Goal: Transaction & Acquisition: Subscribe to service/newsletter

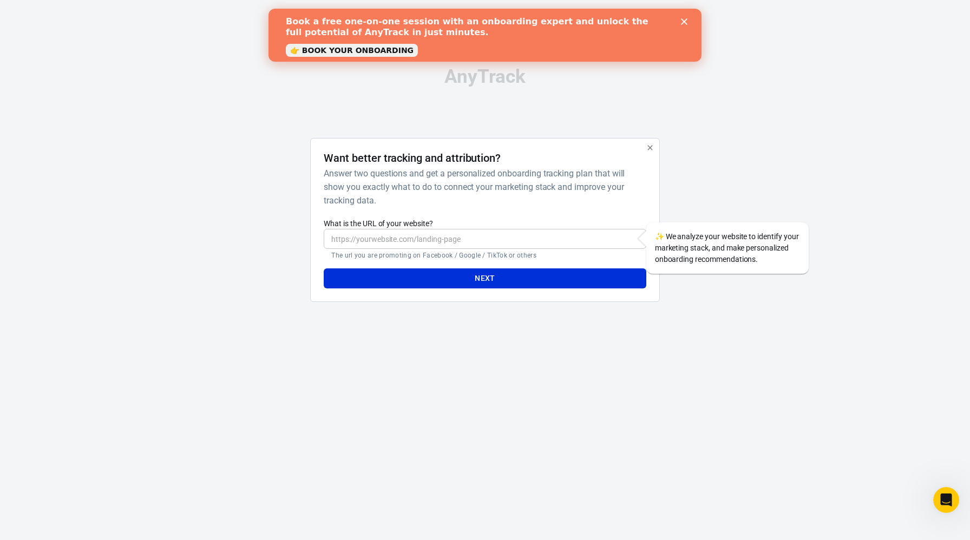
click at [684, 23] on polygon "Close" at bounding box center [684, 21] width 6 height 6
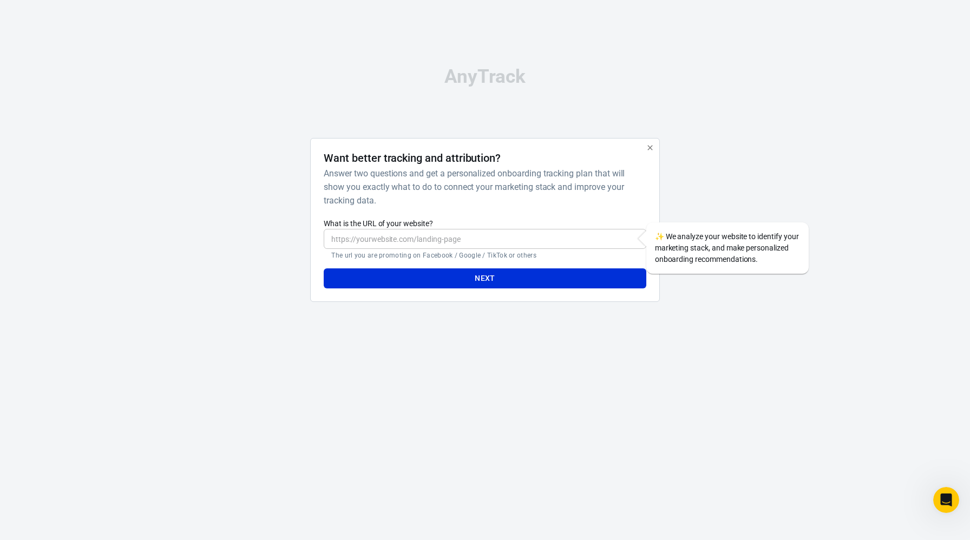
click at [473, 242] on input "What is the URL of your website?" at bounding box center [485, 239] width 322 height 20
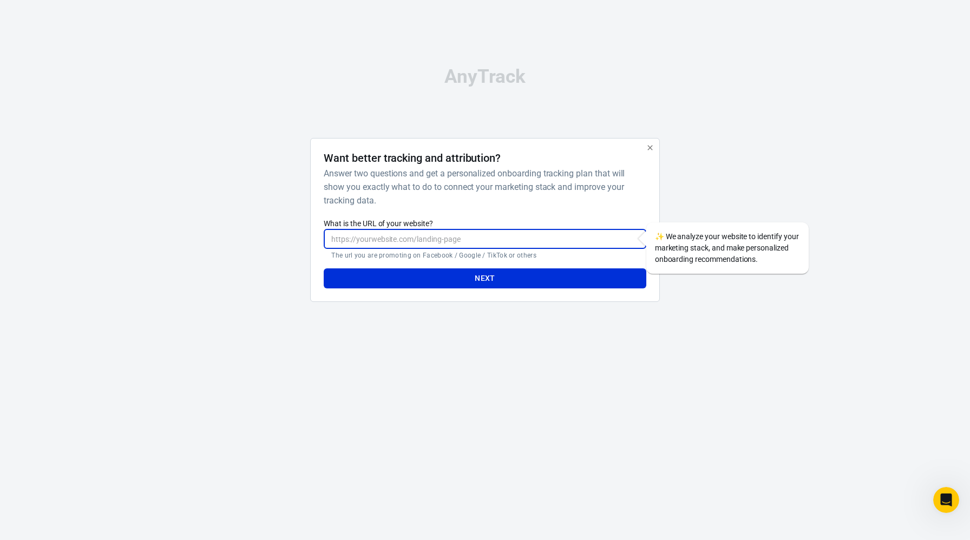
paste input "https://www.leadoussinet.com/"
type input "https://www.leadoussinet.com/"
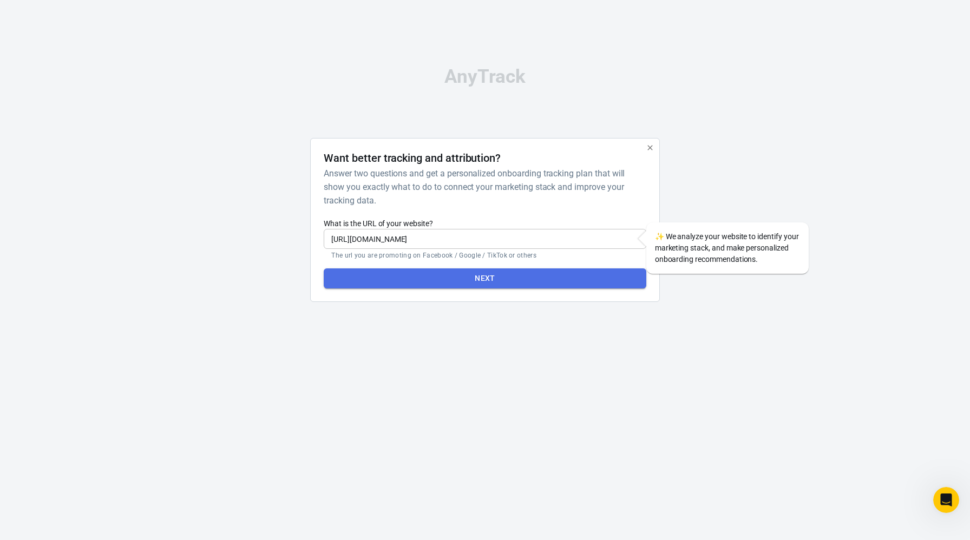
click at [480, 278] on button "Next" at bounding box center [485, 278] width 322 height 20
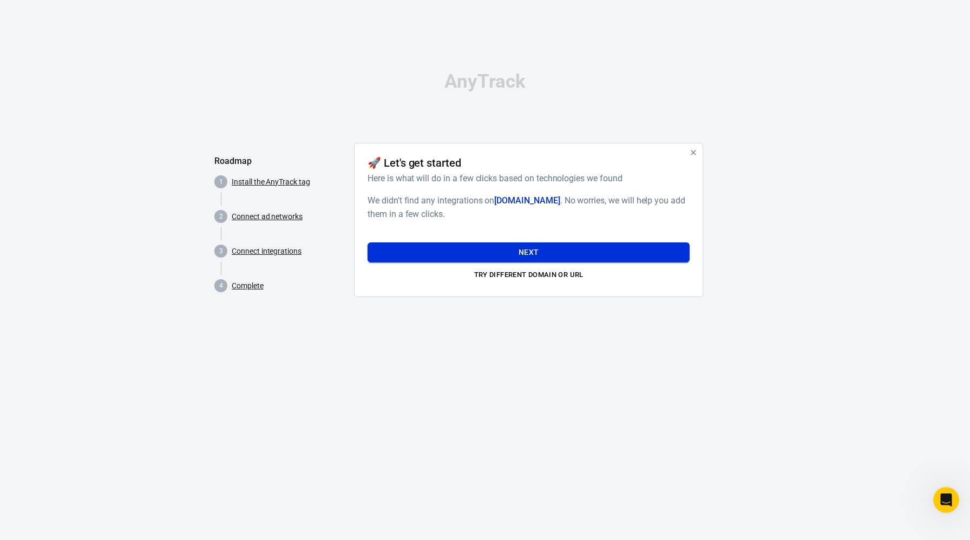
click at [497, 252] on button "Next" at bounding box center [528, 252] width 322 height 20
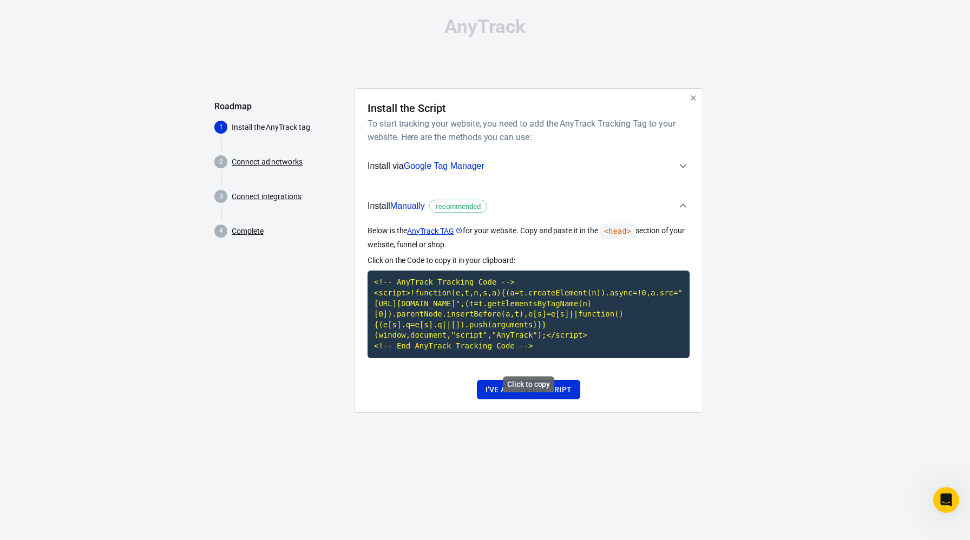
click at [503, 350] on code "<!-- AnyTrack Tracking Code --> <script>!function(e,t,n,s,a){(a=t.createElement…" at bounding box center [528, 314] width 322 height 87
click at [550, 400] on button "I've added the script" at bounding box center [528, 390] width 103 height 20
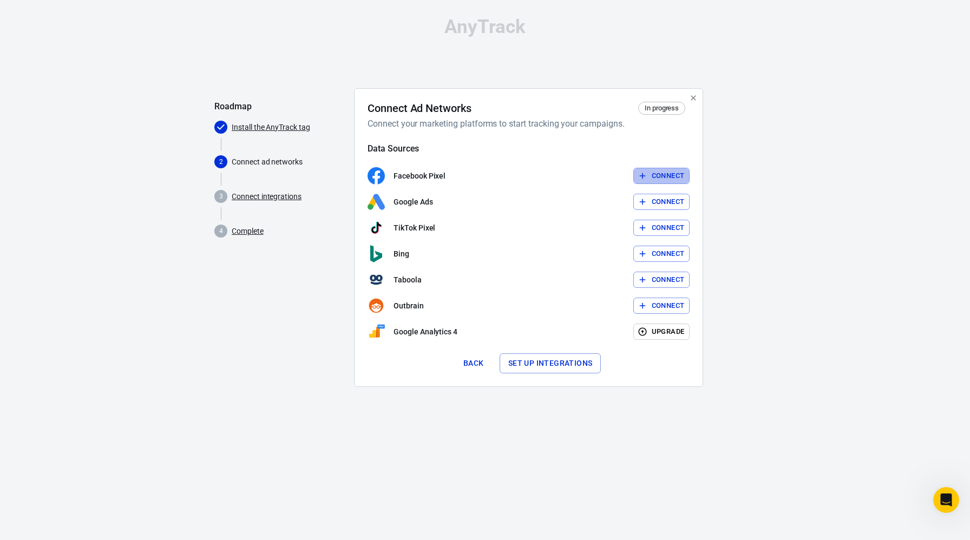
click at [671, 175] on button "Connect" at bounding box center [661, 176] width 57 height 17
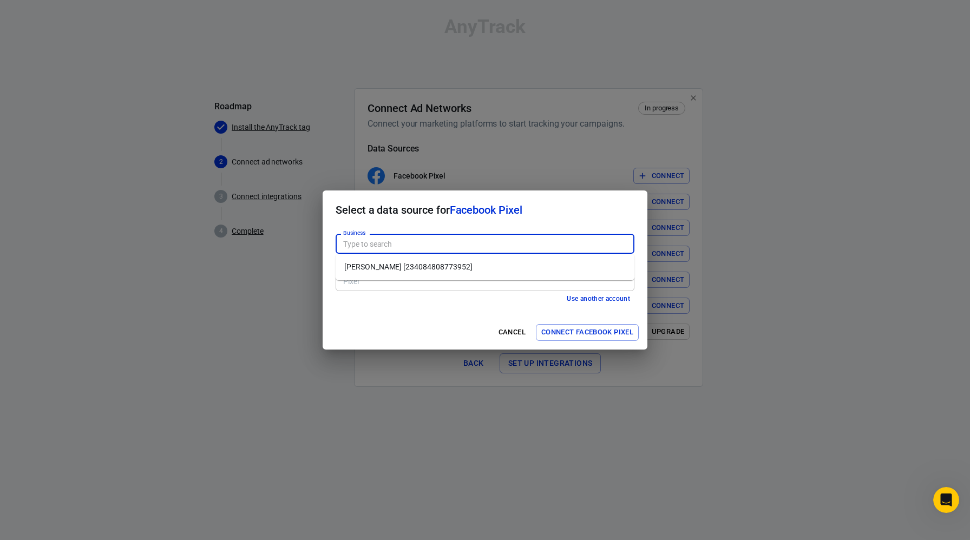
click at [509, 239] on input "Business" at bounding box center [484, 244] width 291 height 14
click at [493, 267] on li "Lea BM [234084808773952]" at bounding box center [485, 267] width 299 height 18
type input "Lea BM [234084808773952]"
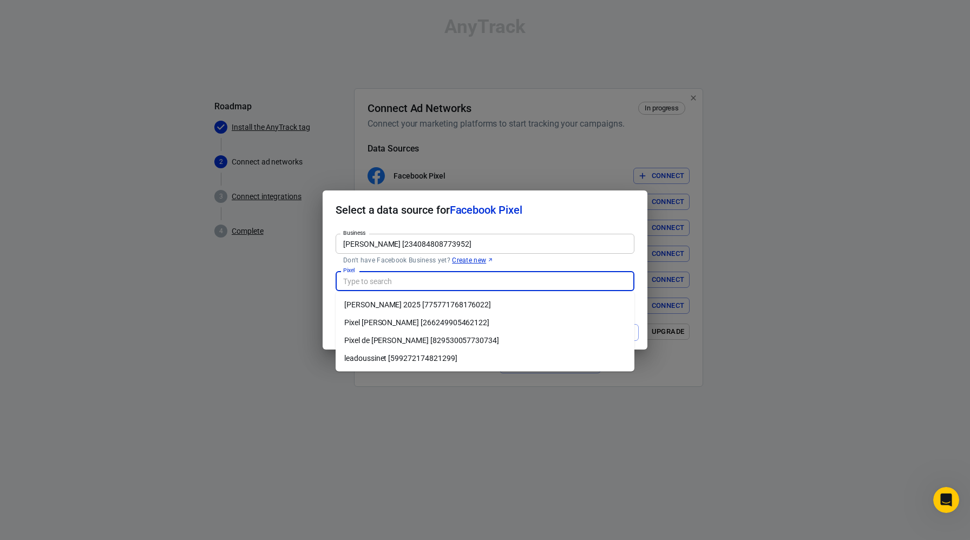
click at [488, 278] on input "Pixel" at bounding box center [484, 281] width 291 height 14
click at [484, 305] on li "Léa Doussinet 2025 [775771768176022]" at bounding box center [485, 305] width 299 height 18
type input "Léa Doussinet 2025 [775771768176022]"
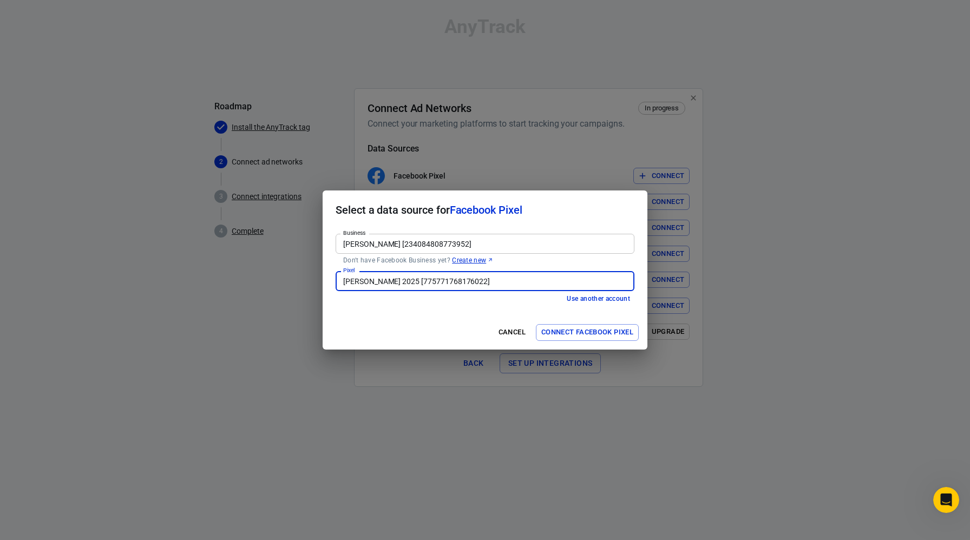
click at [580, 332] on button "Connect Facebook Pixel" at bounding box center [587, 332] width 103 height 17
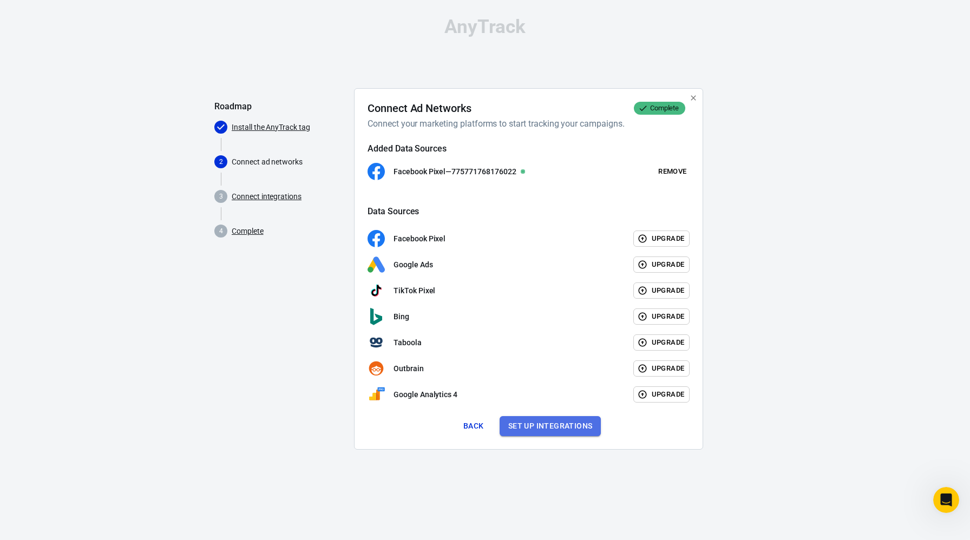
click at [566, 424] on button "Set up integrations" at bounding box center [551, 426] width 102 height 20
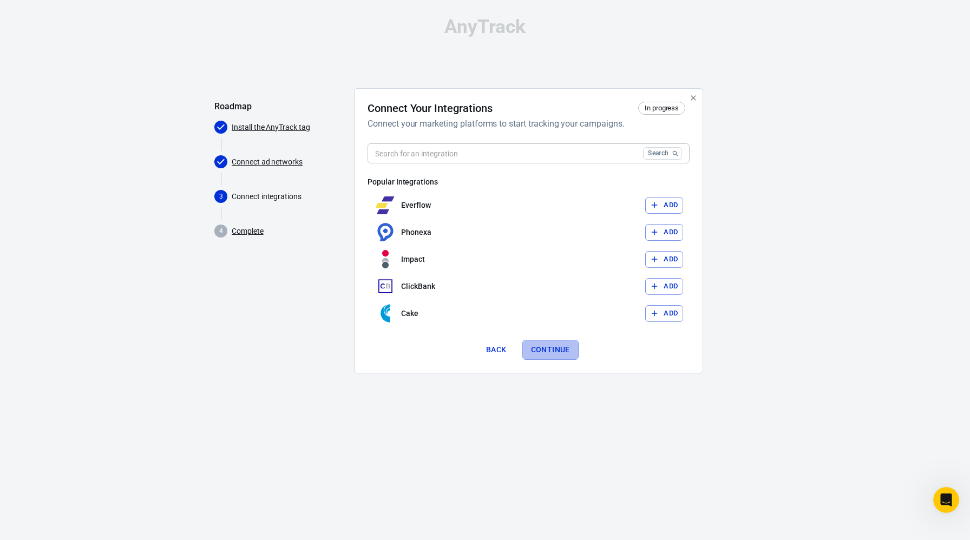
click at [564, 349] on button "Continue" at bounding box center [550, 350] width 56 height 20
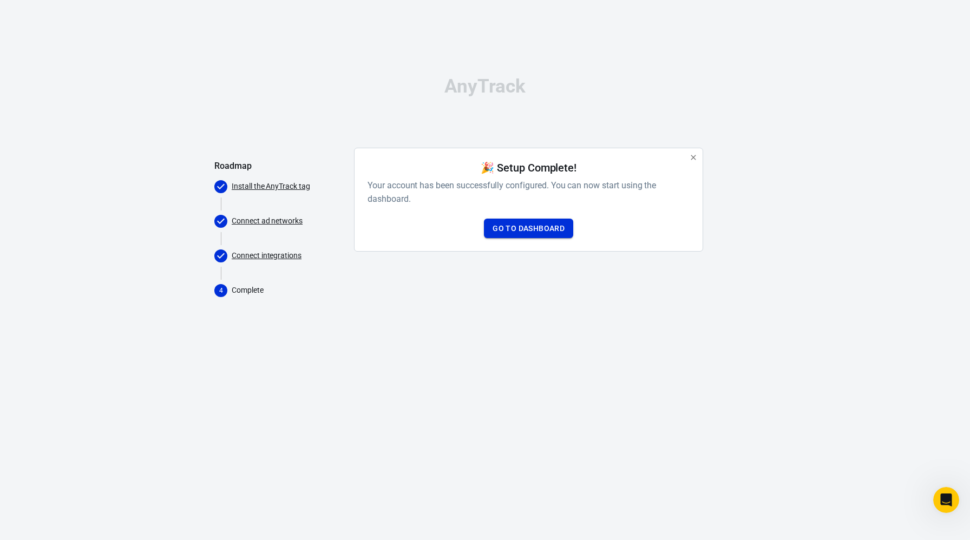
click at [546, 231] on link "Go to Dashboard" at bounding box center [528, 229] width 89 height 20
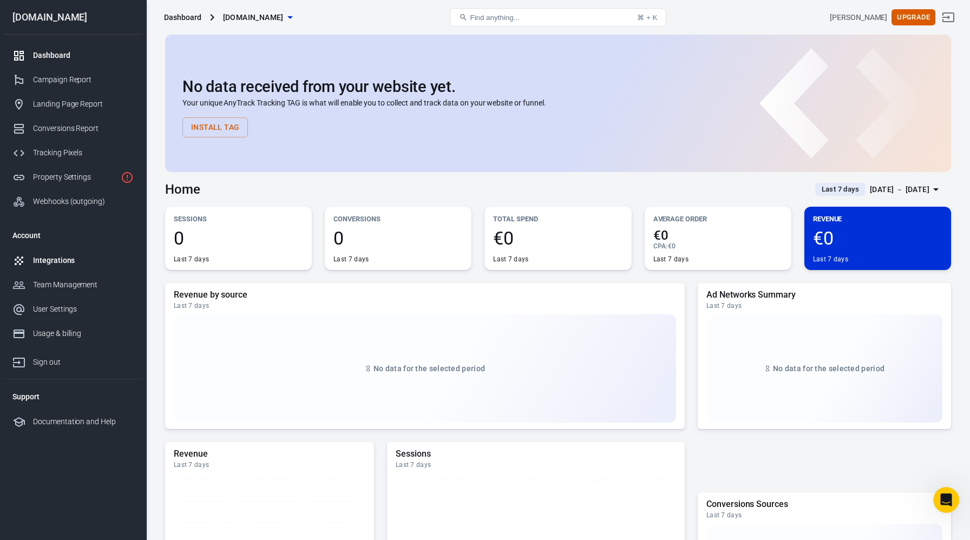
click at [88, 265] on div "Integrations" at bounding box center [83, 260] width 101 height 11
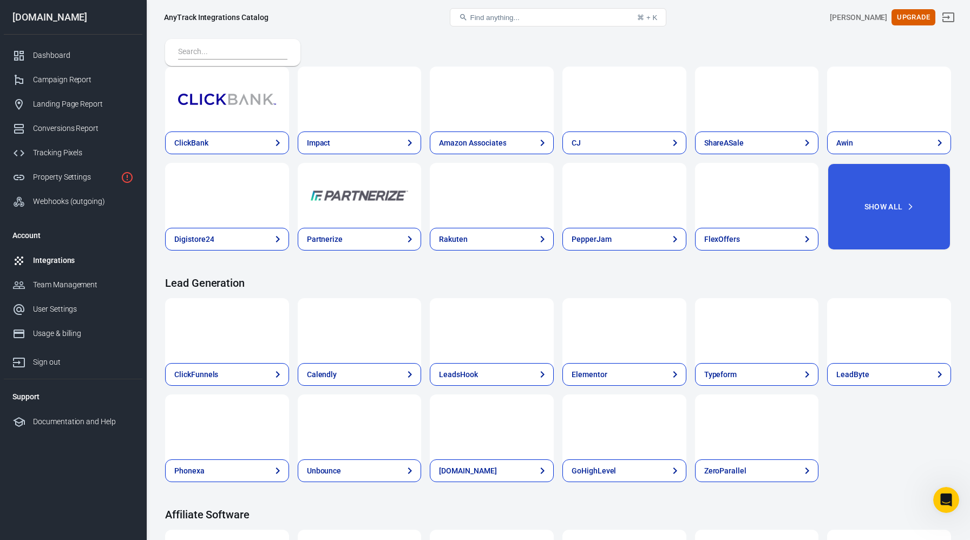
scroll to position [464, 0]
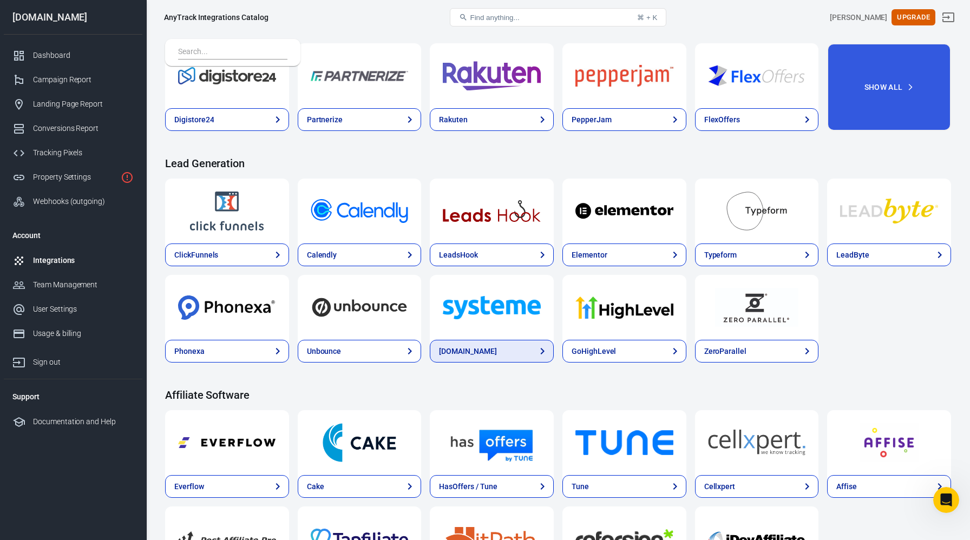
click at [468, 350] on div "Systeme.io" at bounding box center [467, 351] width 57 height 11
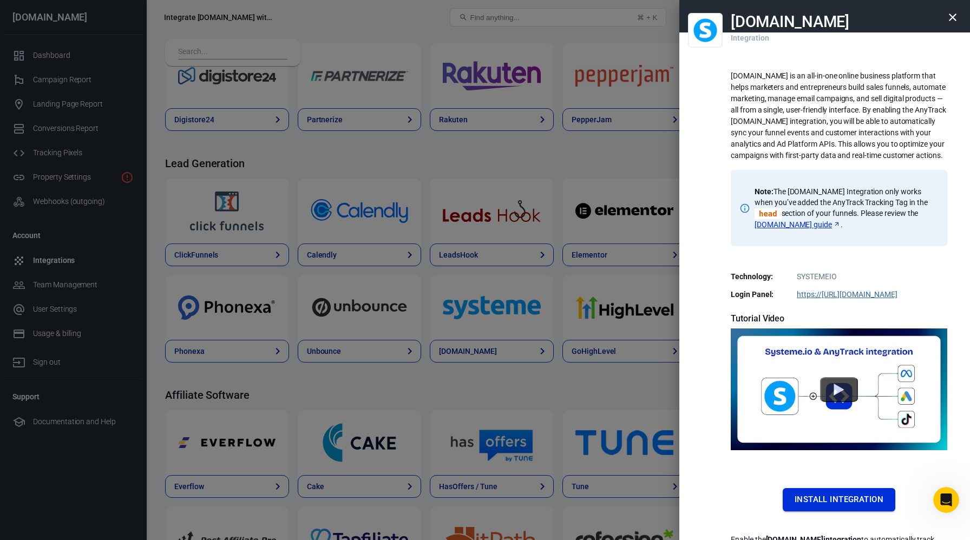
click at [844, 511] on button "Install Integration" at bounding box center [839, 499] width 113 height 23
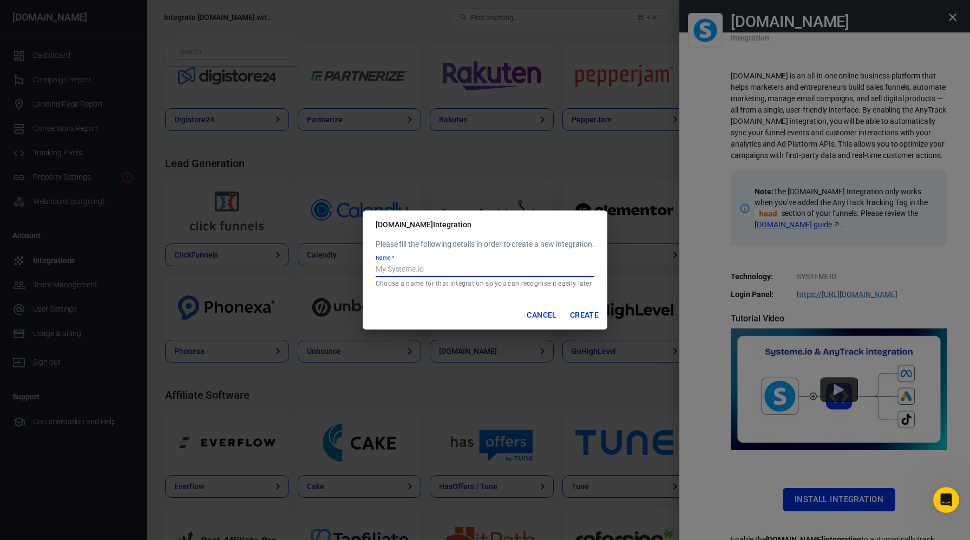
click at [476, 268] on input "Name   *" at bounding box center [485, 270] width 219 height 14
type input "M"
type input "Systeme.io Lea Doussinet"
click at [590, 315] on button "Create" at bounding box center [584, 315] width 37 height 20
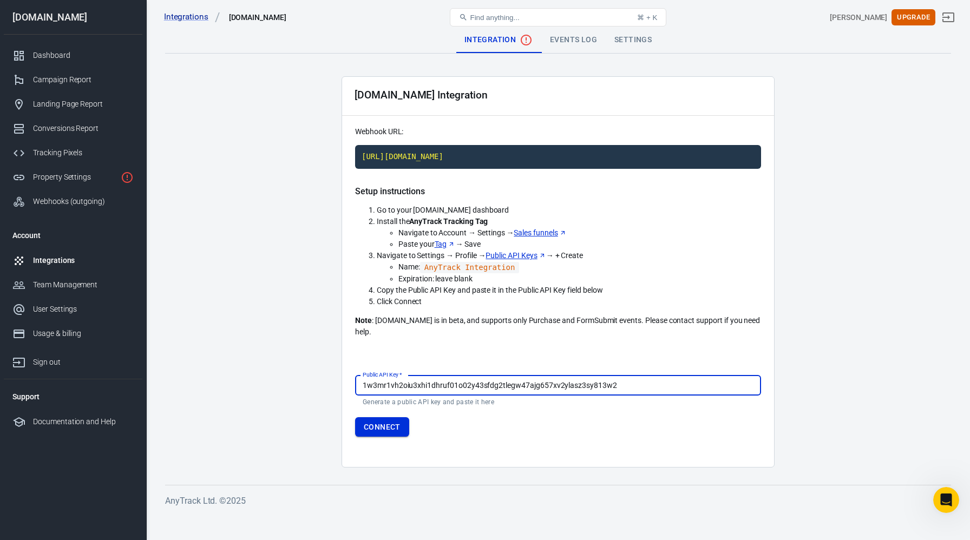
type input "1w3mr1vh2oiu3xhi1dhruf01o02y43sfdg2tlegw47ajg657xv2ylasz3sy813w2"
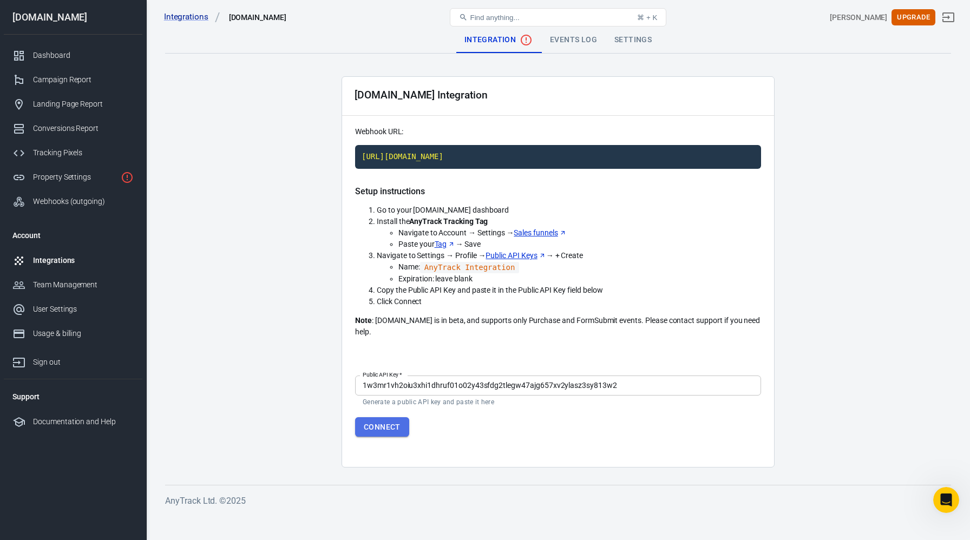
click at [395, 417] on button "Connect" at bounding box center [382, 427] width 54 height 20
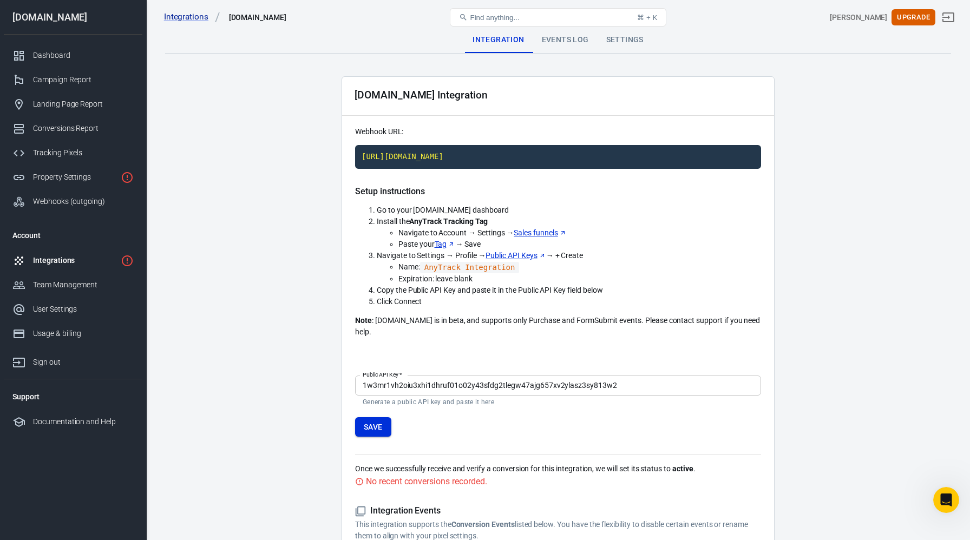
click at [383, 417] on button "Save" at bounding box center [373, 427] width 36 height 20
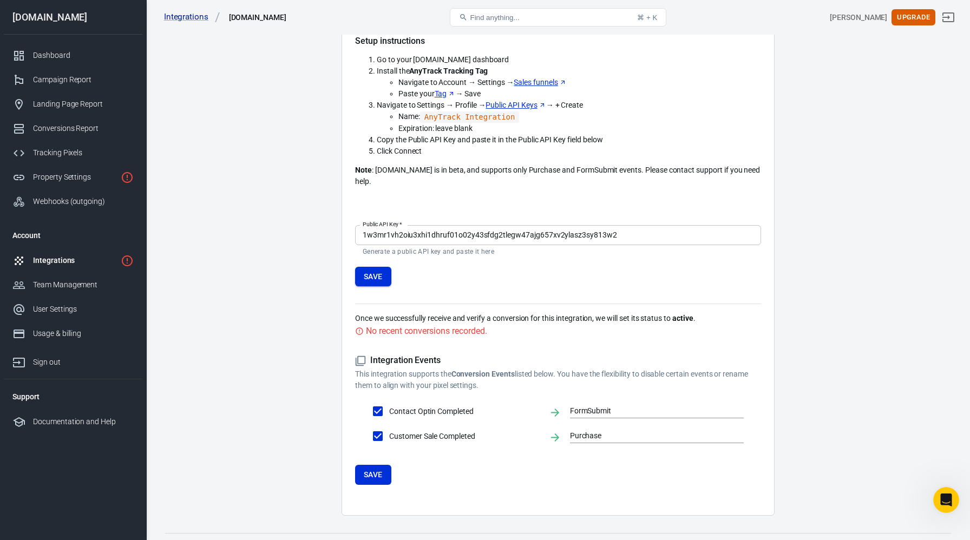
scroll to position [161, 0]
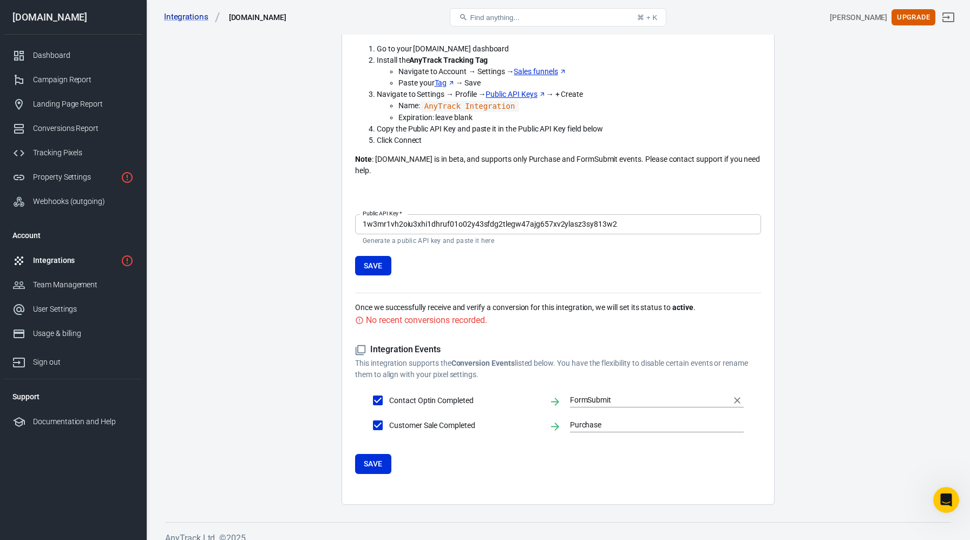
click at [601, 393] on input "FormSubmit" at bounding box center [648, 400] width 157 height 14
click at [573, 458] on form "Integration Events This integration supports the Conversion Events listed below…" at bounding box center [558, 408] width 406 height 129
click at [371, 455] on button "Save" at bounding box center [373, 464] width 36 height 20
click at [376, 259] on button "Save" at bounding box center [373, 266] width 36 height 20
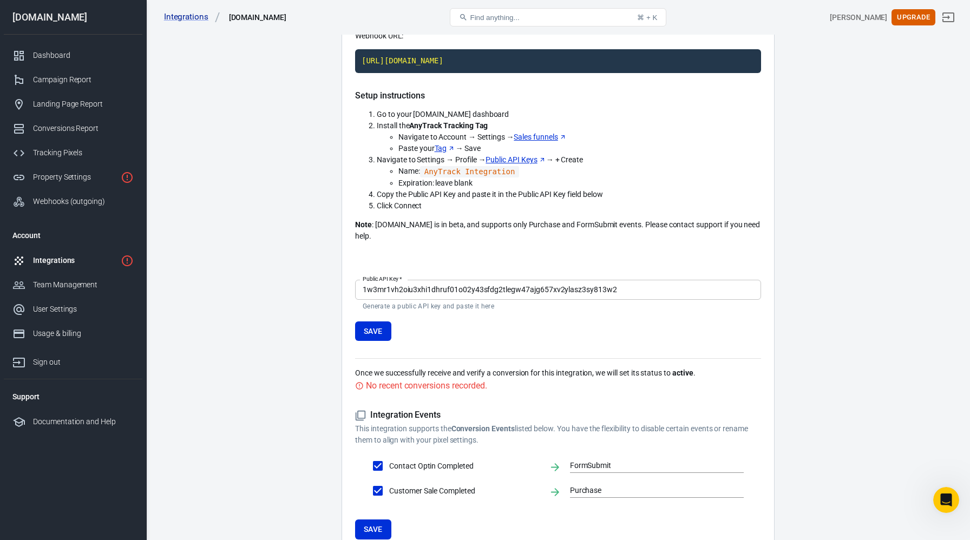
scroll to position [0, 0]
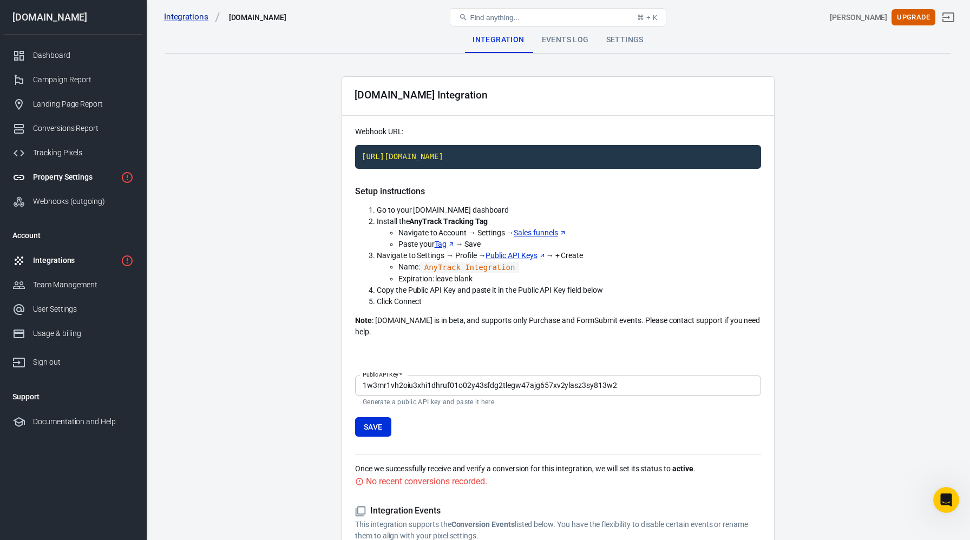
click at [98, 176] on div "Property Settings" at bounding box center [74, 177] width 83 height 11
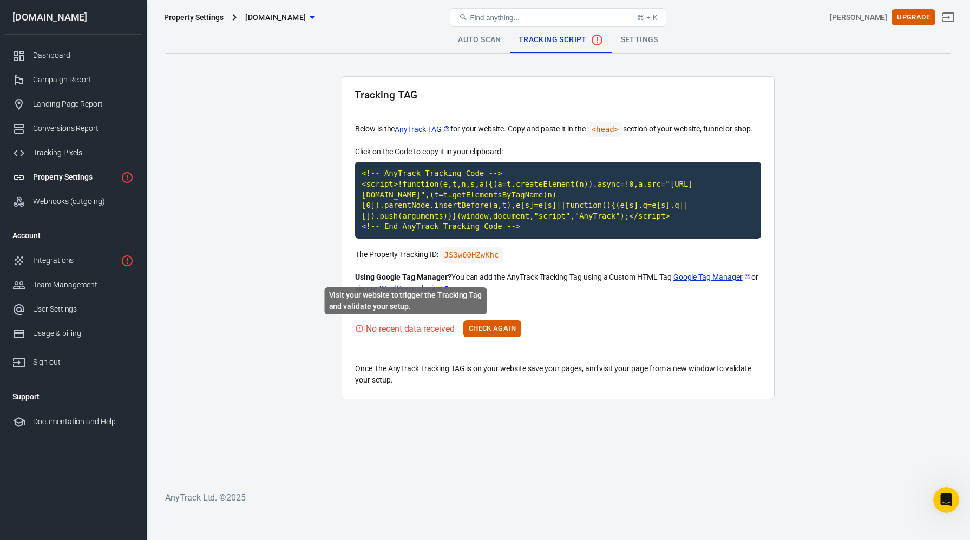
click at [419, 327] on div "No recent data received" at bounding box center [410, 329] width 89 height 14
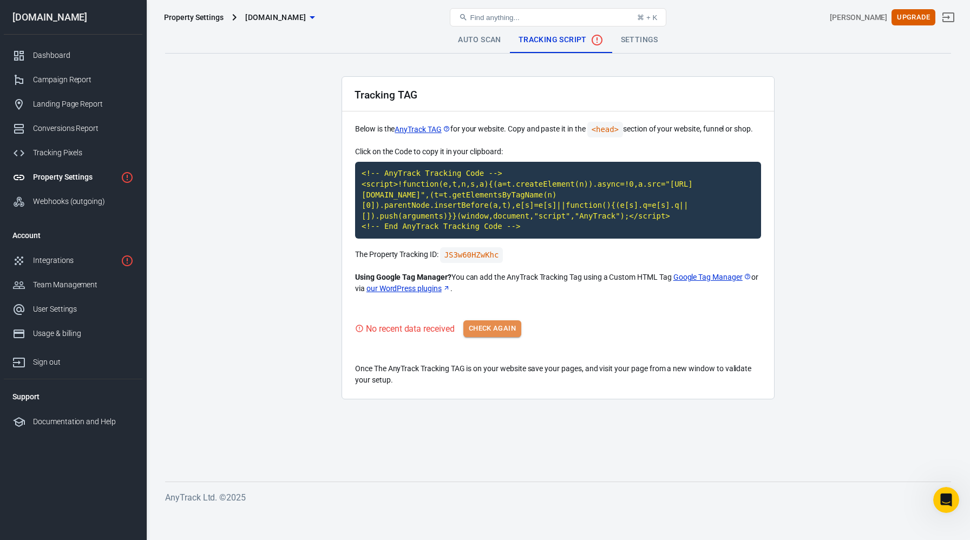
click at [504, 324] on button "Check Again" at bounding box center [492, 328] width 58 height 17
click at [117, 259] on link "Integrations" at bounding box center [73, 260] width 139 height 24
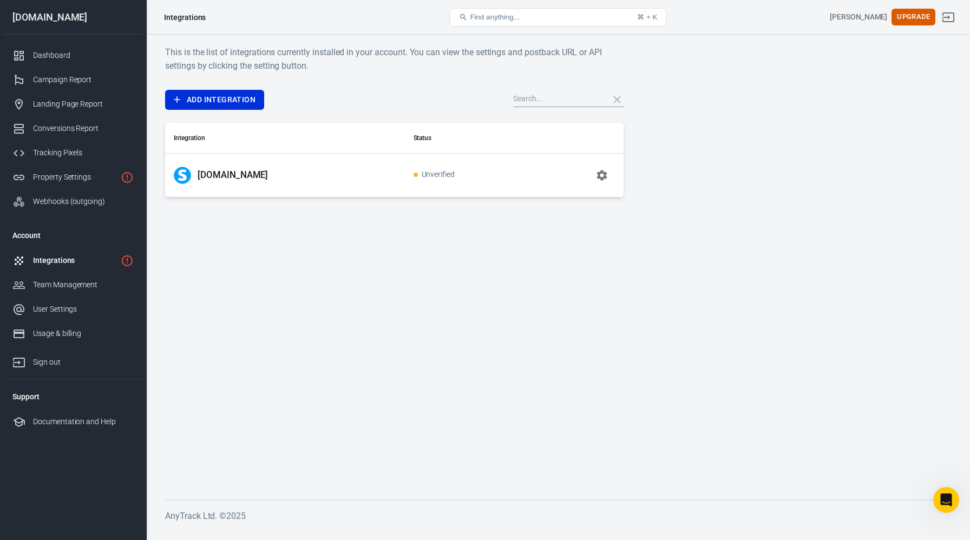
click at [413, 177] on span "Unverified" at bounding box center [434, 174] width 42 height 9
click at [608, 172] on button "button" at bounding box center [602, 175] width 26 height 26
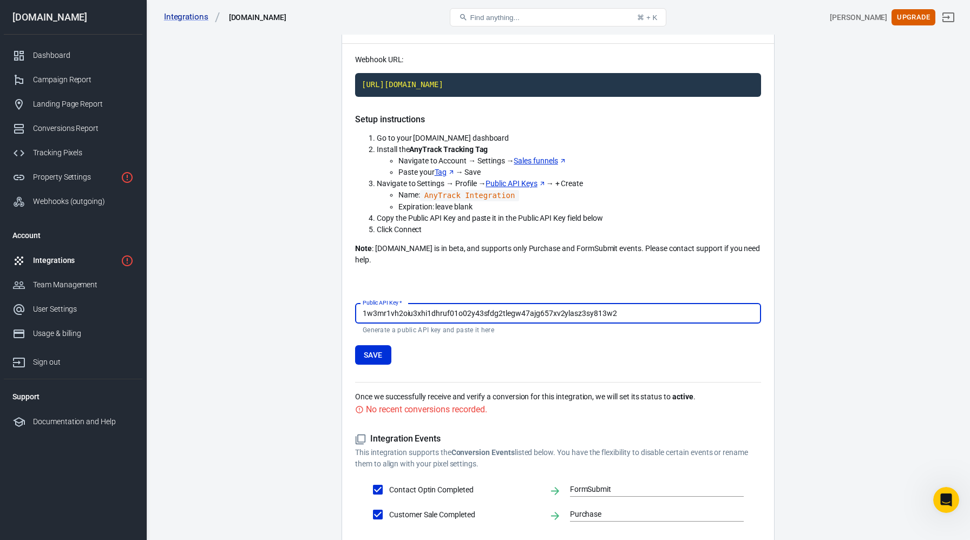
scroll to position [76, 0]
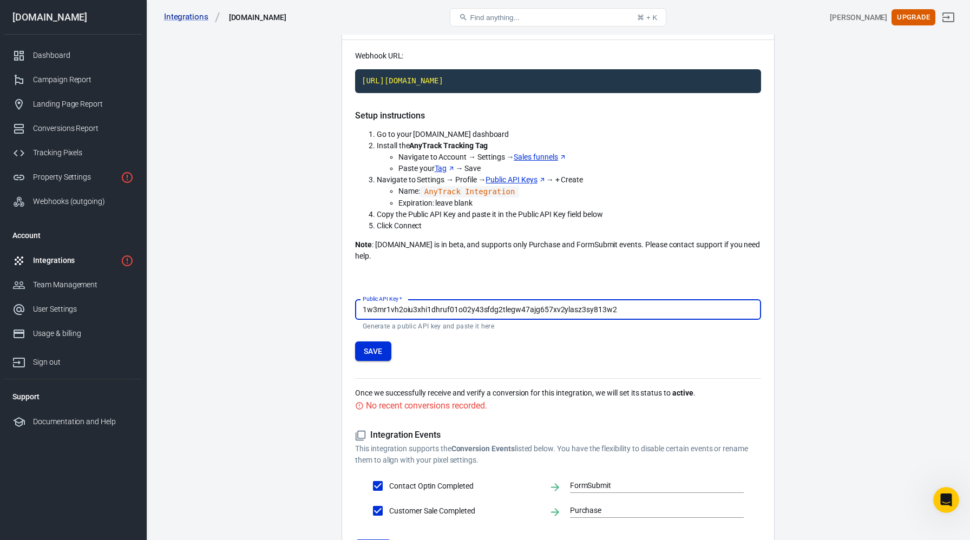
click at [363, 341] on button "Save" at bounding box center [373, 351] width 36 height 20
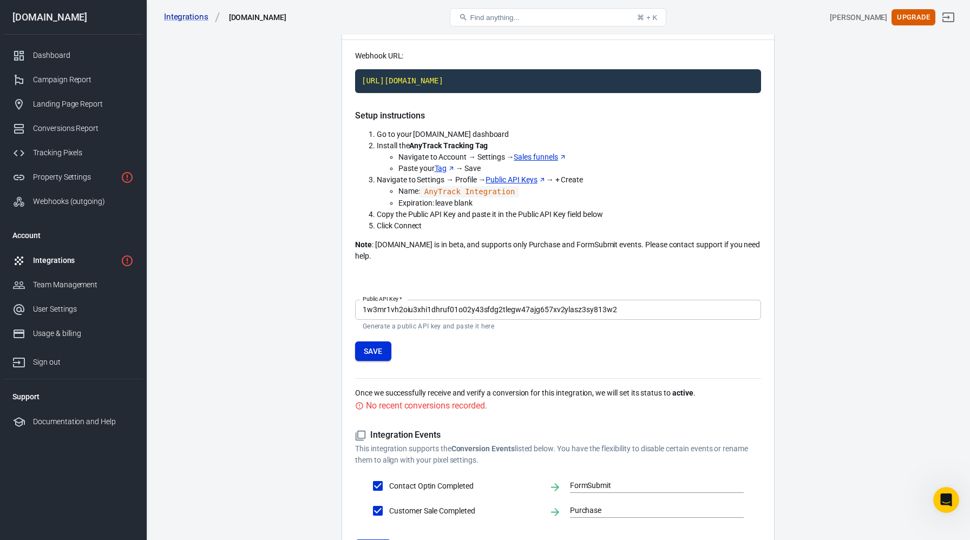
scroll to position [161, 0]
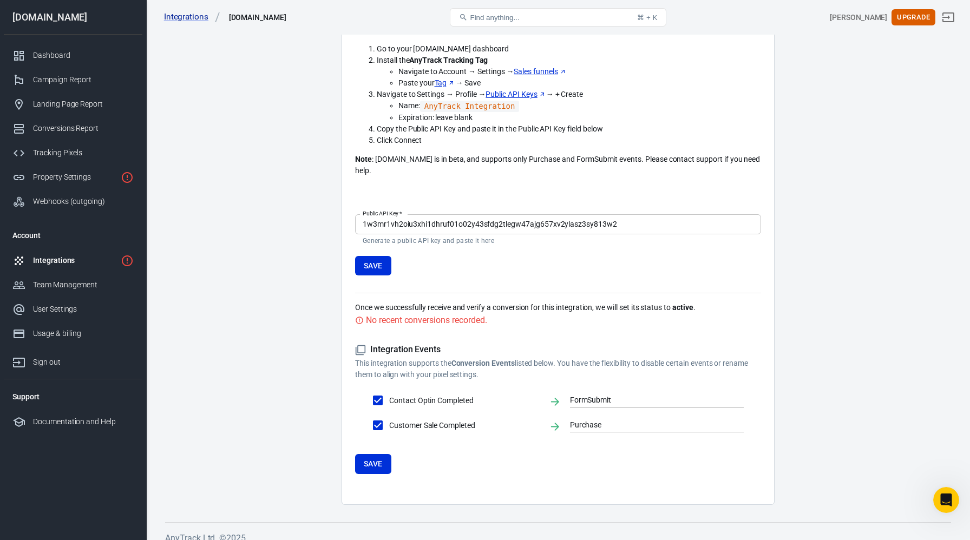
click at [101, 263] on div "Integrations" at bounding box center [74, 260] width 83 height 11
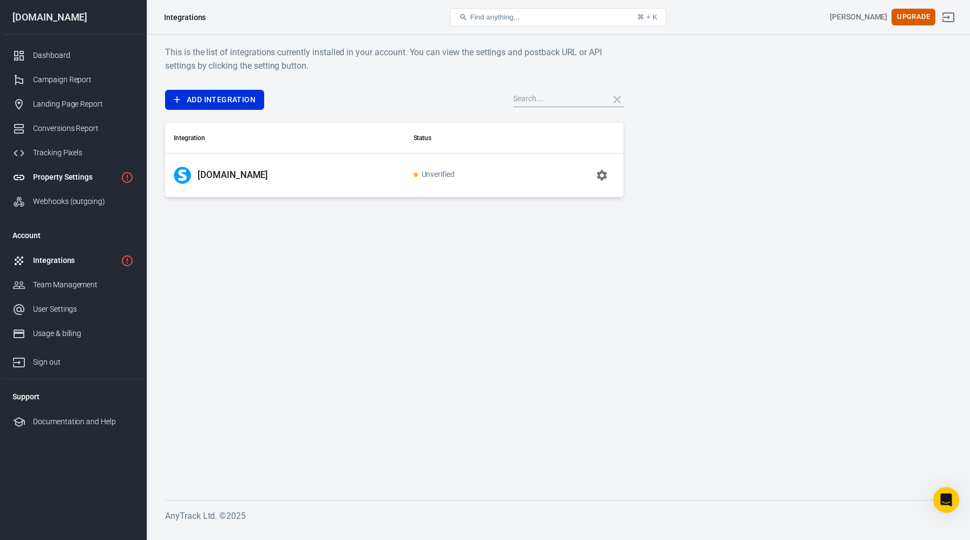
click at [113, 178] on div "Property Settings" at bounding box center [74, 177] width 83 height 11
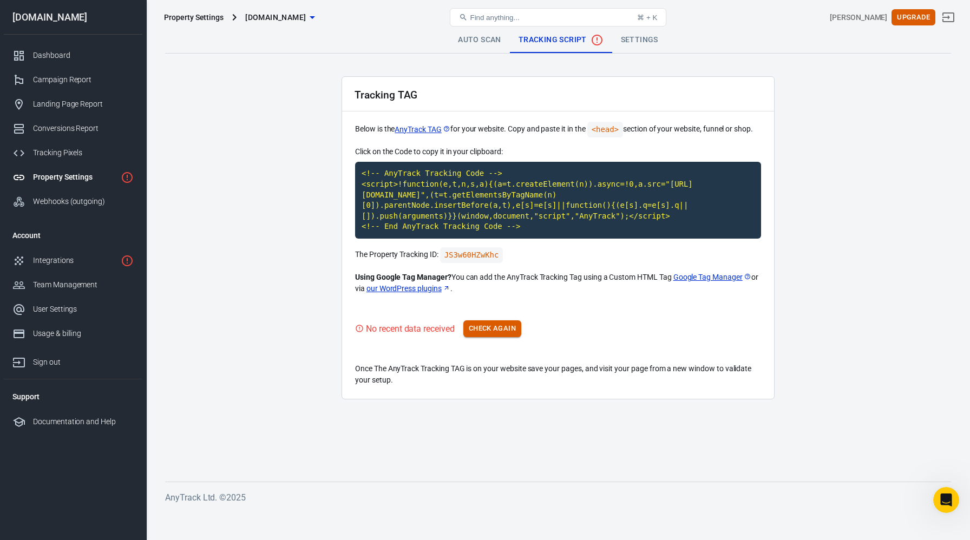
click at [498, 324] on button "Check Again" at bounding box center [492, 328] width 58 height 17
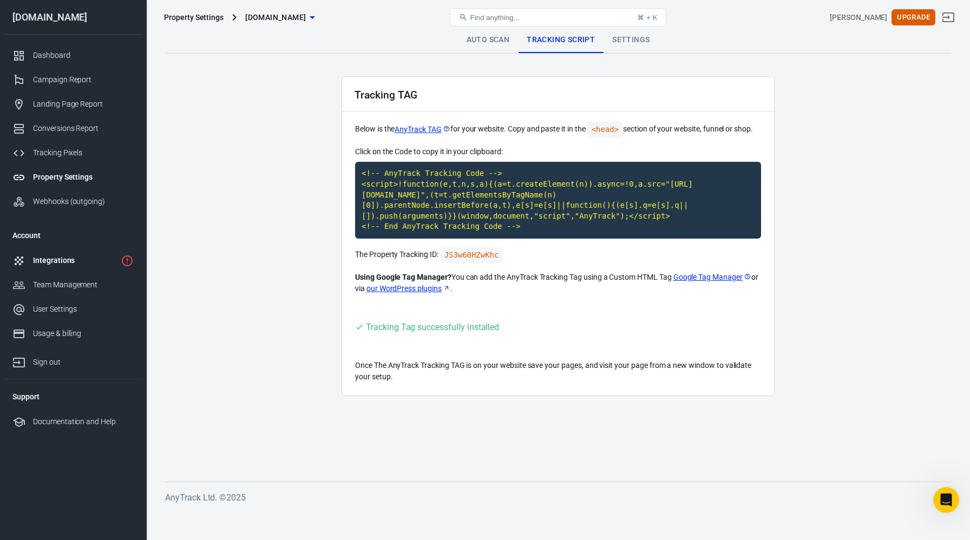
click at [95, 260] on div "Integrations" at bounding box center [74, 260] width 83 height 11
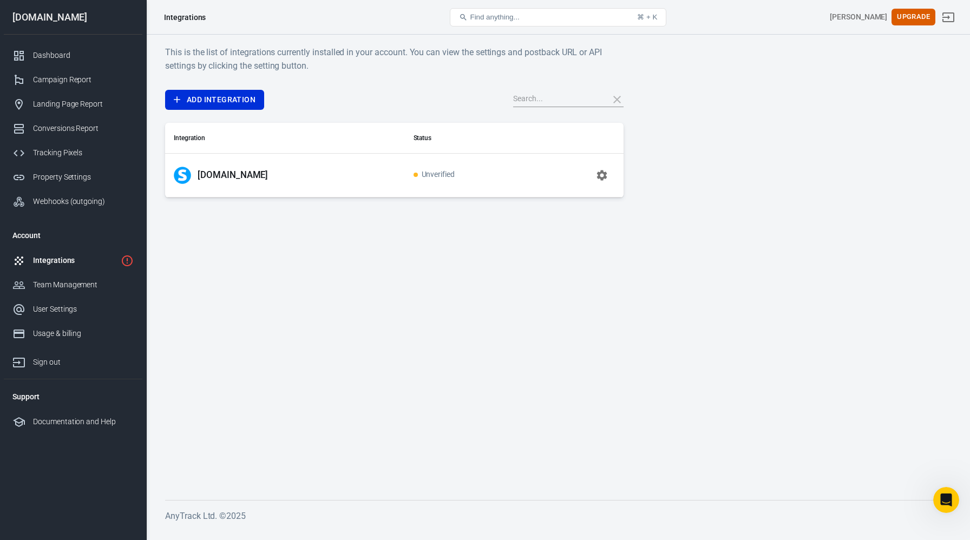
click at [413, 170] on span "Unverified" at bounding box center [434, 174] width 42 height 9
click at [603, 176] on icon "button" at bounding box center [602, 175] width 10 height 10
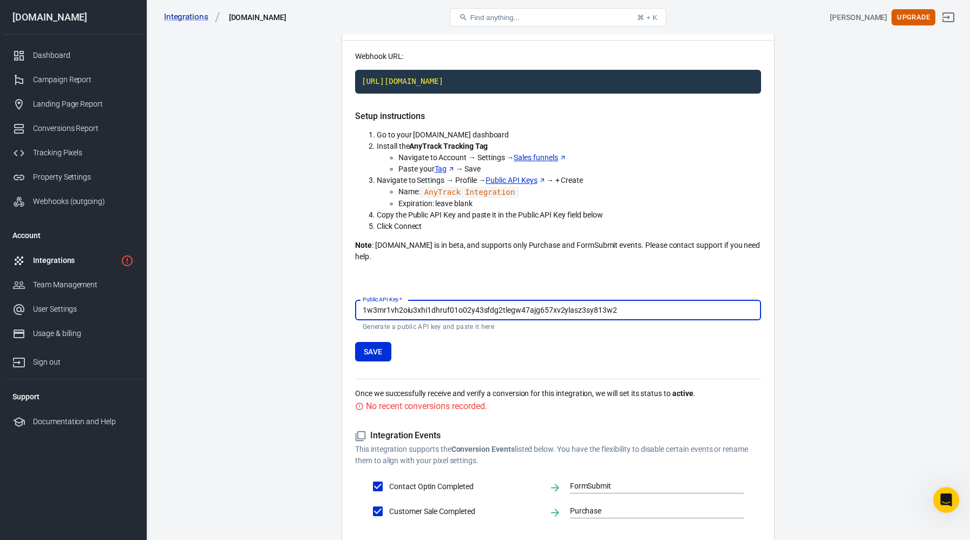
scroll to position [161, 0]
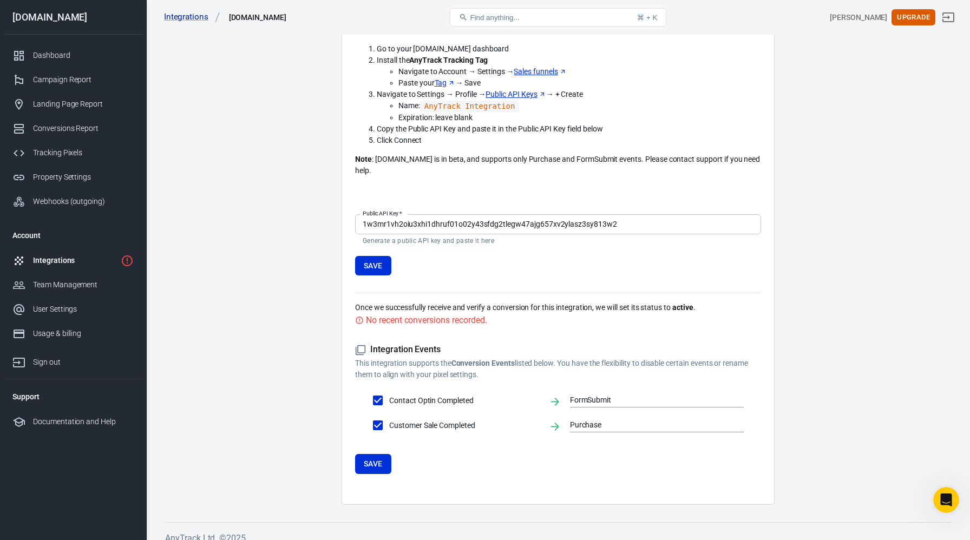
click at [421, 313] on div "No recent conversions recorded." at bounding box center [426, 320] width 121 height 14
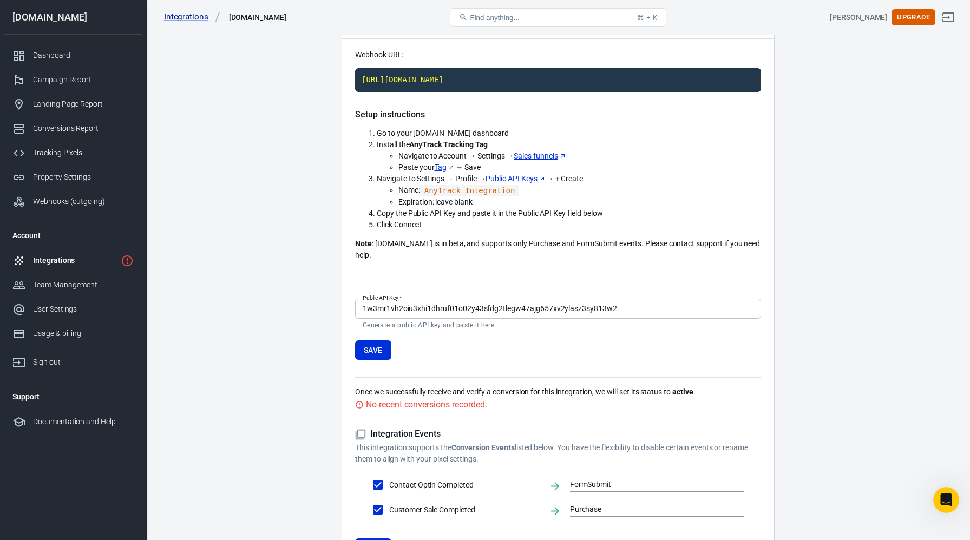
scroll to position [0, 0]
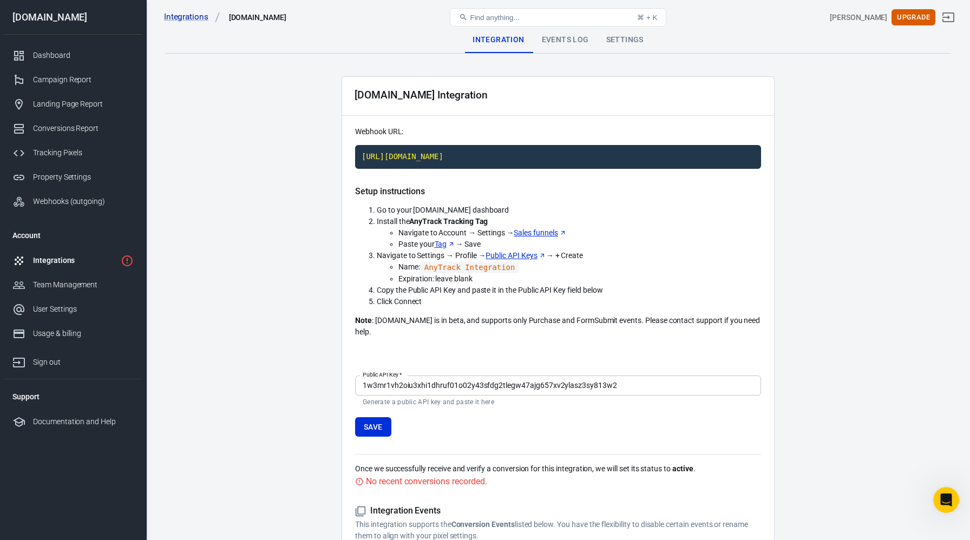
click at [397, 133] on p "Webhook URL:" at bounding box center [558, 131] width 406 height 11
click at [395, 158] on code "https://t1.anytrack.io/mN52Bpol/collect/systemeio-systemeioleadoussinet" at bounding box center [558, 157] width 406 height 24
click at [333, 235] on main "Integration Events Log Settings Systeme.io Integration Webhook URL: https://t1.…" at bounding box center [558, 346] width 786 height 639
click at [562, 47] on div "Events Log" at bounding box center [565, 40] width 64 height 26
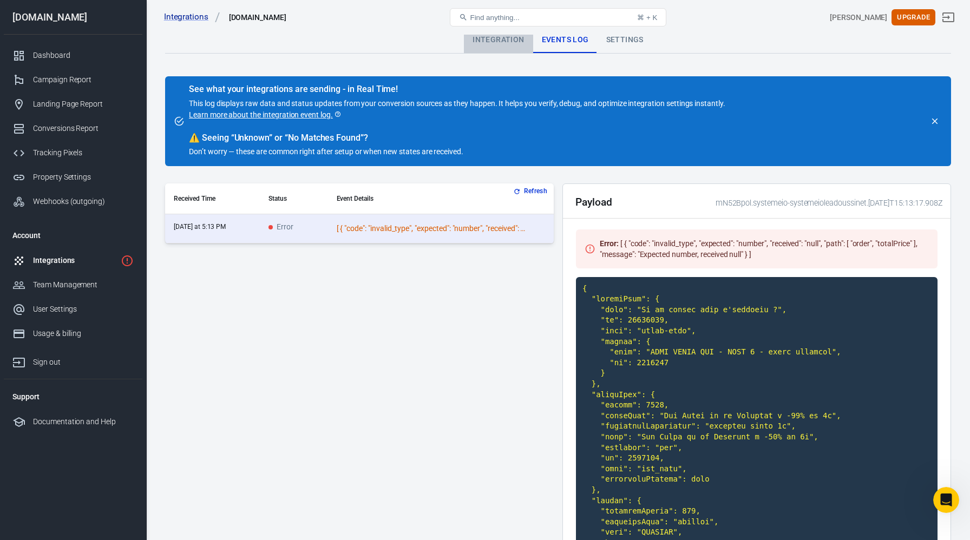
click at [518, 40] on div "Integration" at bounding box center [498, 40] width 69 height 26
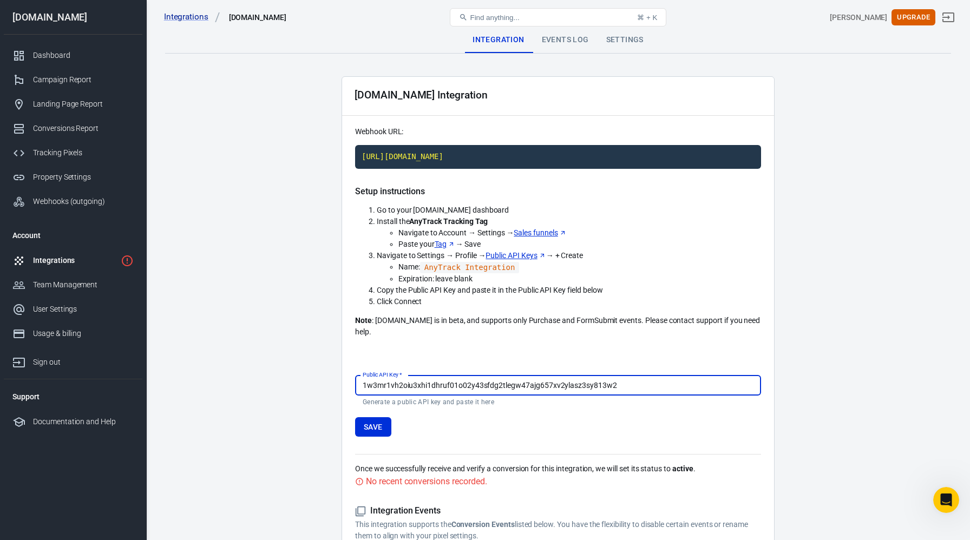
click at [556, 40] on div "Events Log" at bounding box center [565, 40] width 64 height 26
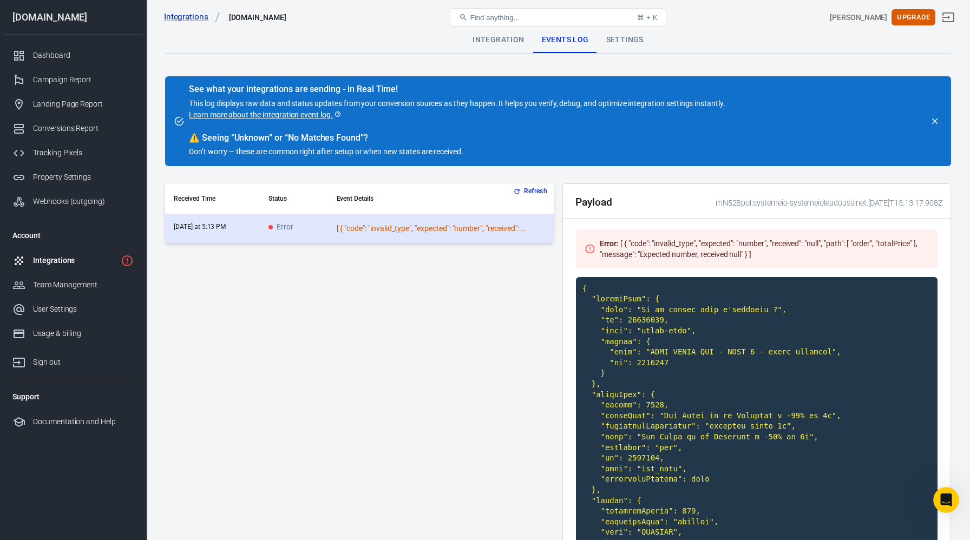
click at [270, 225] on span "scrollable content" at bounding box center [270, 227] width 4 height 4
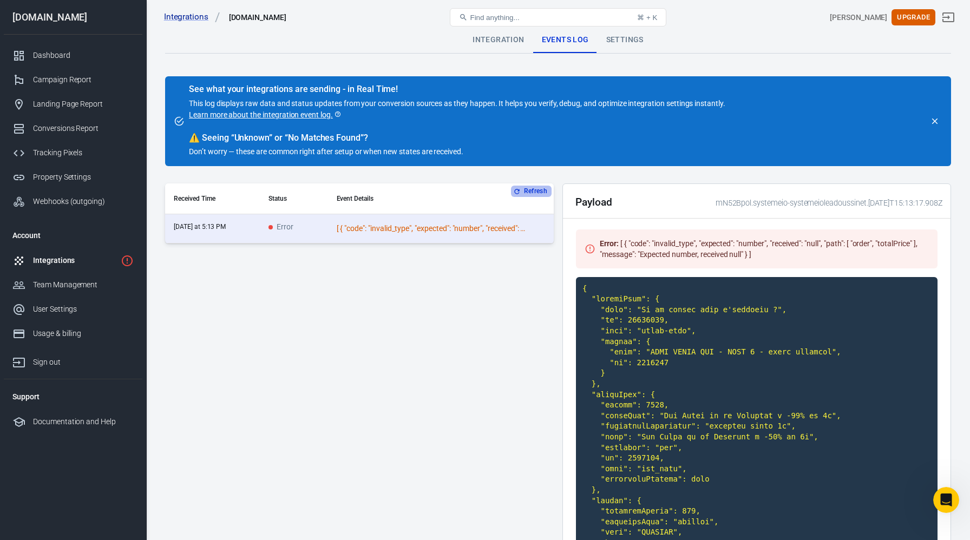
click at [529, 192] on button "Refresh" at bounding box center [531, 191] width 41 height 11
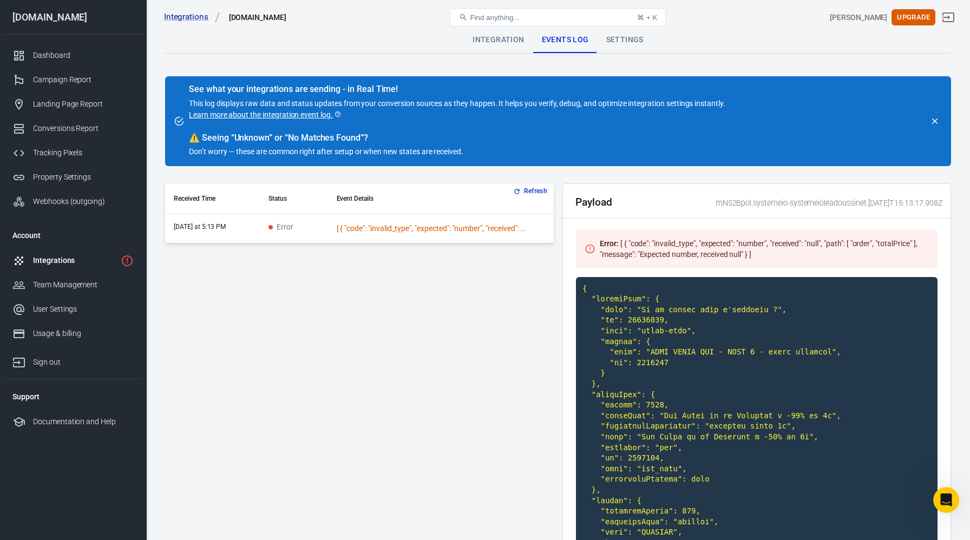
click at [529, 192] on button "Refresh" at bounding box center [531, 191] width 41 height 11
click at [276, 231] on span "Error" at bounding box center [280, 227] width 25 height 9
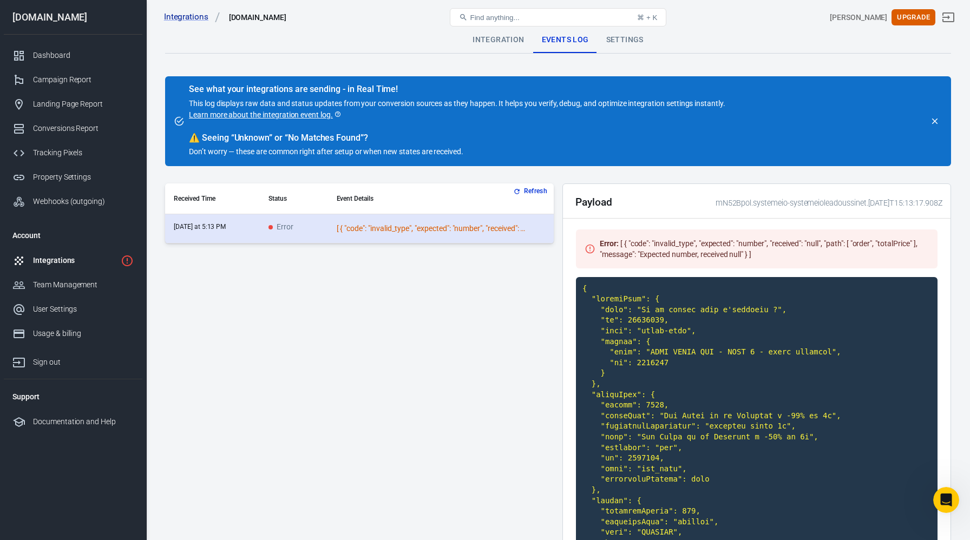
click at [276, 230] on span "Error" at bounding box center [280, 227] width 25 height 9
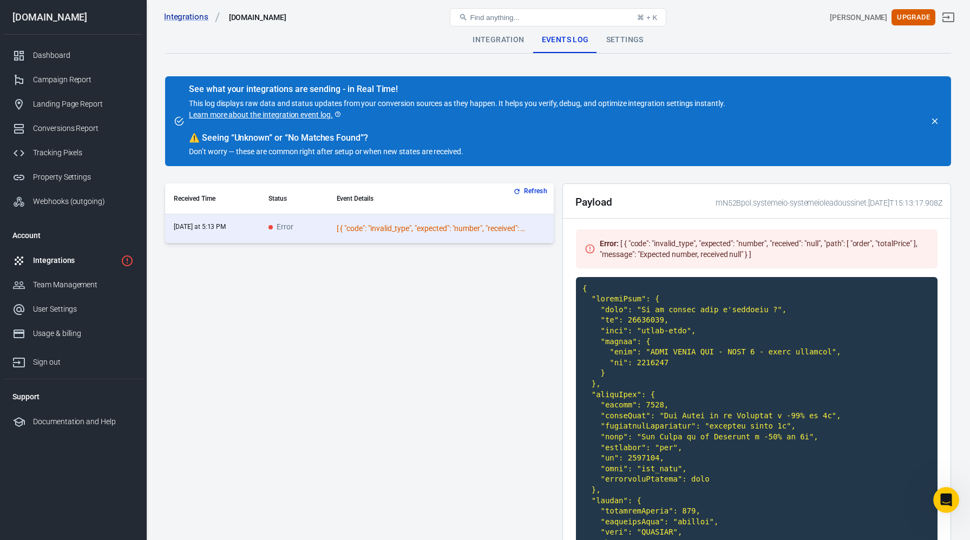
click at [109, 258] on div "Integrations" at bounding box center [74, 260] width 83 height 11
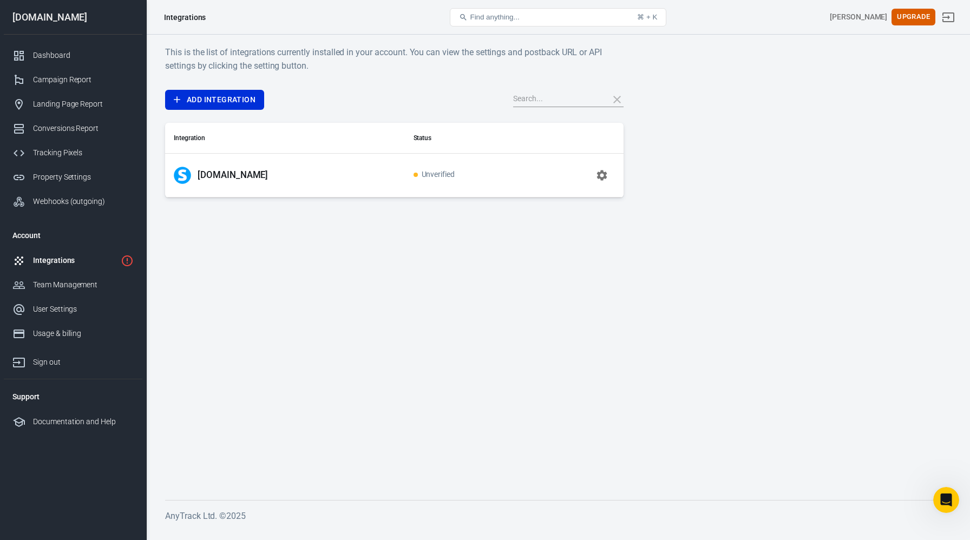
click at [413, 172] on span "Unverified" at bounding box center [434, 174] width 42 height 9
click at [601, 176] on icon "button" at bounding box center [601, 175] width 13 height 13
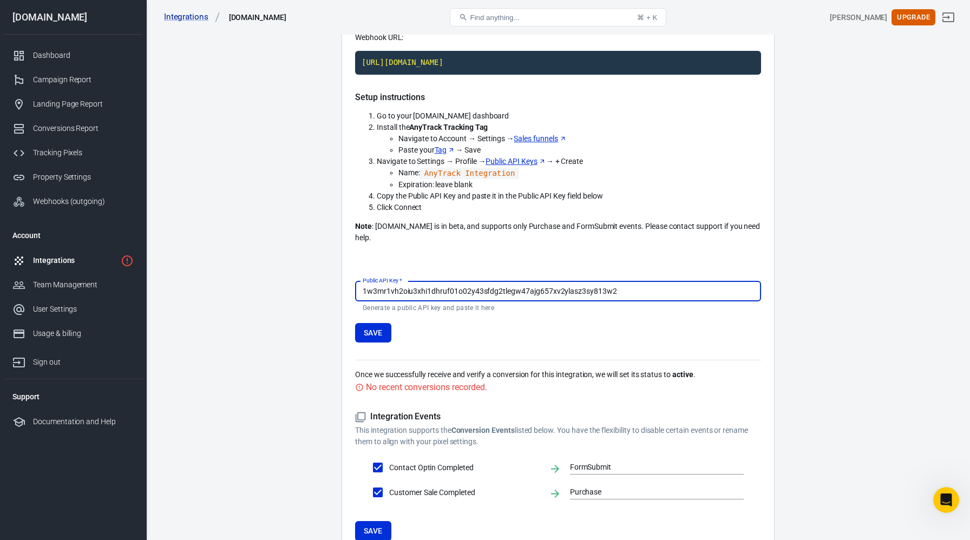
scroll to position [161, 0]
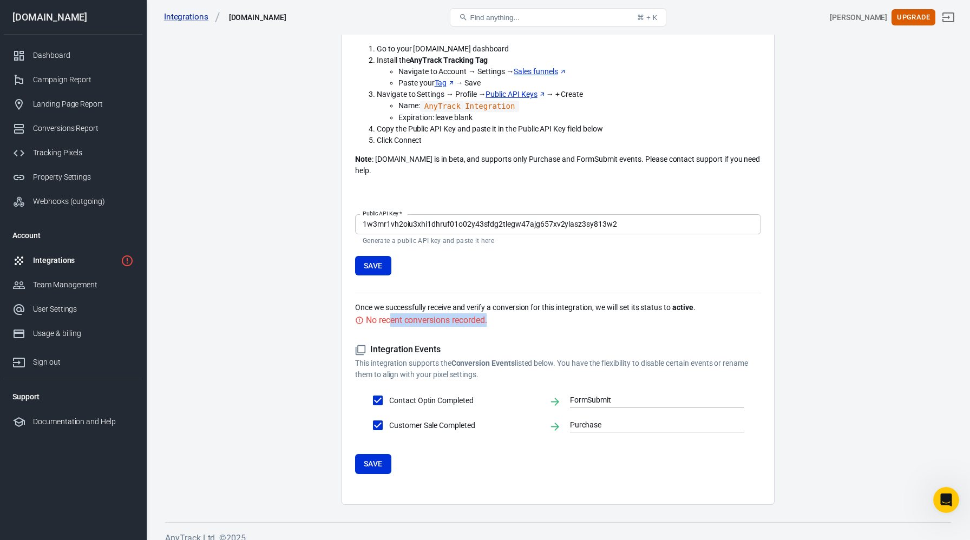
drag, startPoint x: 391, startPoint y: 307, endPoint x: 479, endPoint y: 318, distance: 88.3
click at [479, 318] on div "Systeme.io Integration Webhook URL: https://t1.anytrack.io/mN52Bpol/collect/sys…" at bounding box center [557, 210] width 433 height 590
click at [518, 313] on div "No recent conversions recorded." at bounding box center [558, 320] width 406 height 14
click at [77, 266] on div "Integrations" at bounding box center [74, 260] width 83 height 11
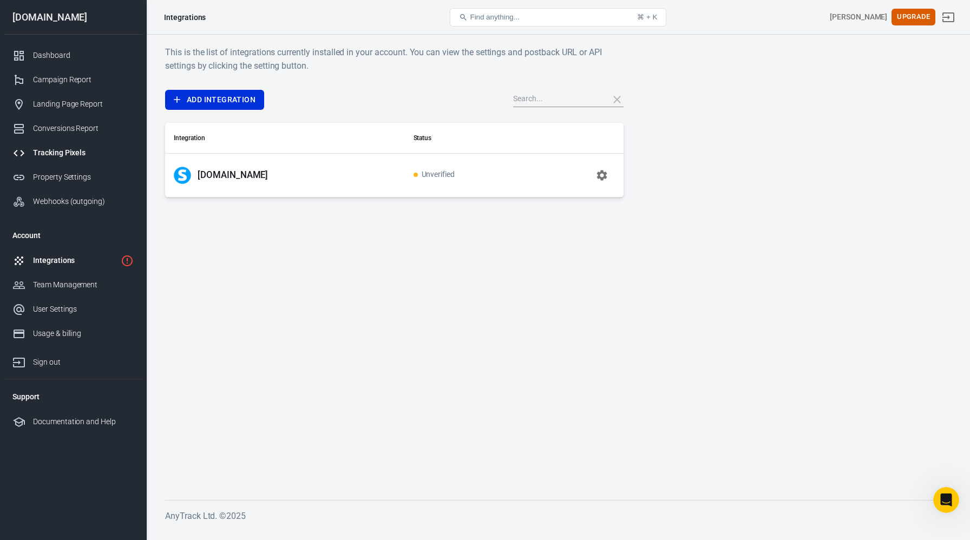
click at [86, 150] on div "Tracking Pixels" at bounding box center [83, 152] width 101 height 11
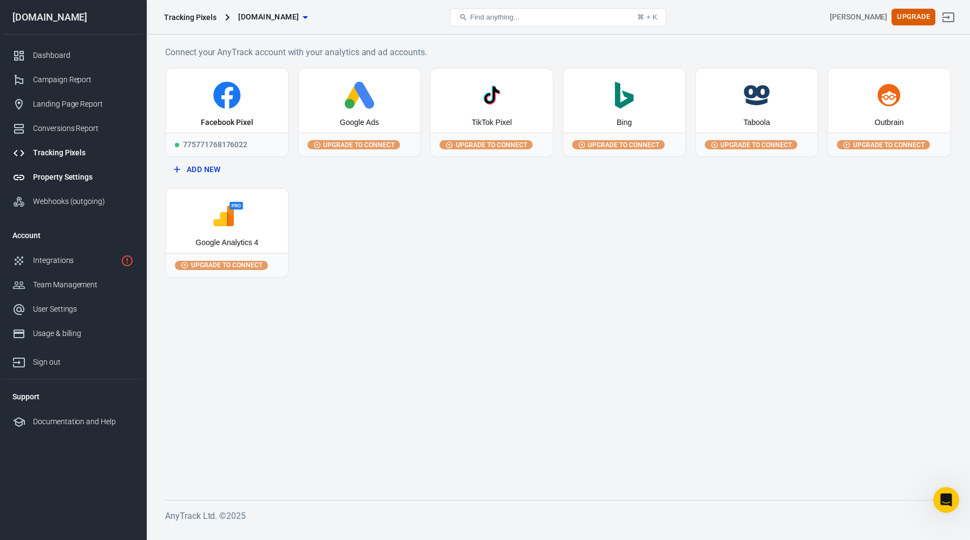
click at [84, 173] on div "Property Settings" at bounding box center [83, 177] width 101 height 11
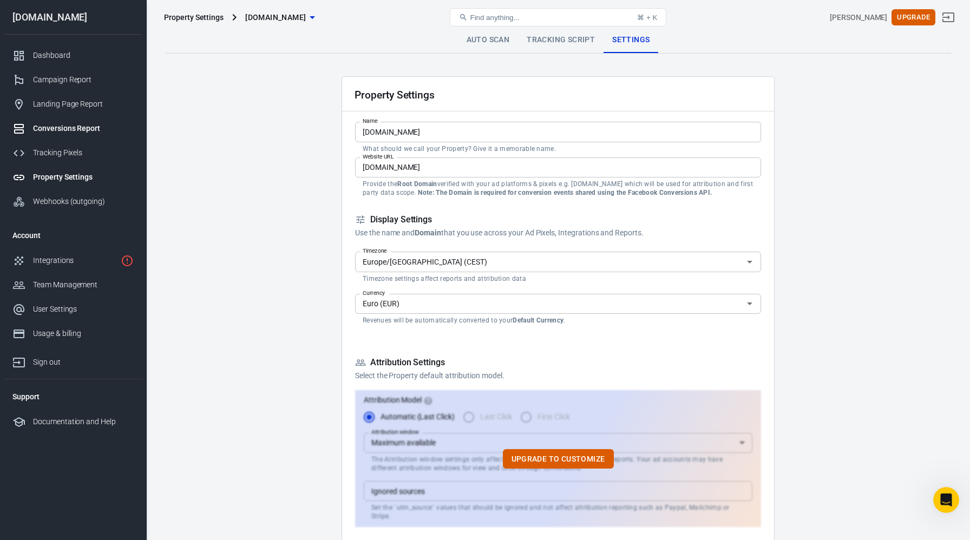
click at [94, 128] on div "Conversions Report" at bounding box center [83, 128] width 101 height 11
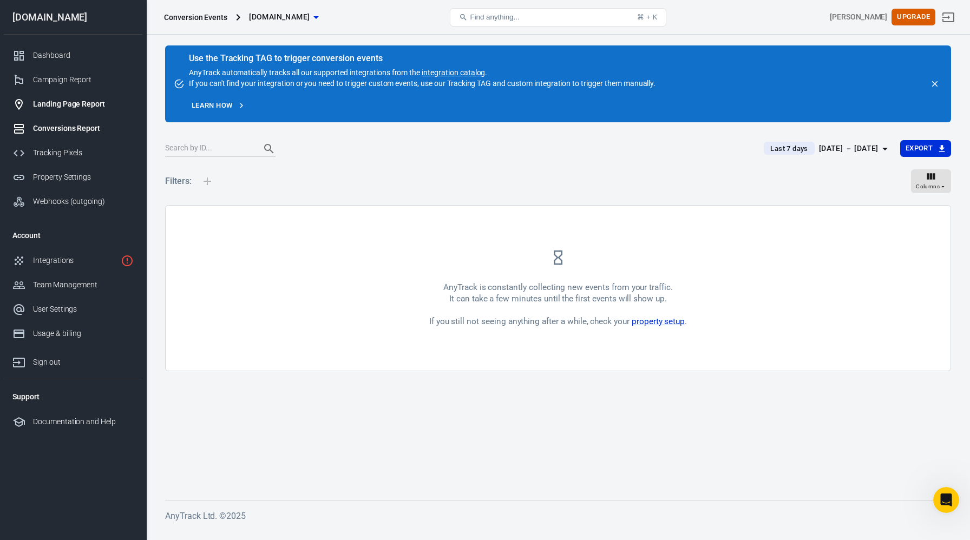
click at [88, 104] on div "Landing Page Report" at bounding box center [83, 103] width 101 height 11
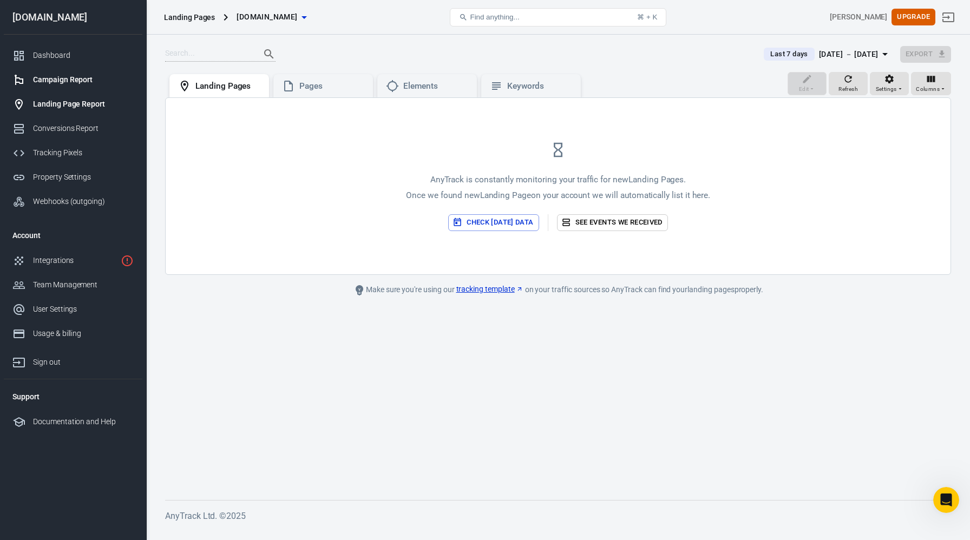
click at [79, 84] on div "Campaign Report" at bounding box center [83, 79] width 101 height 11
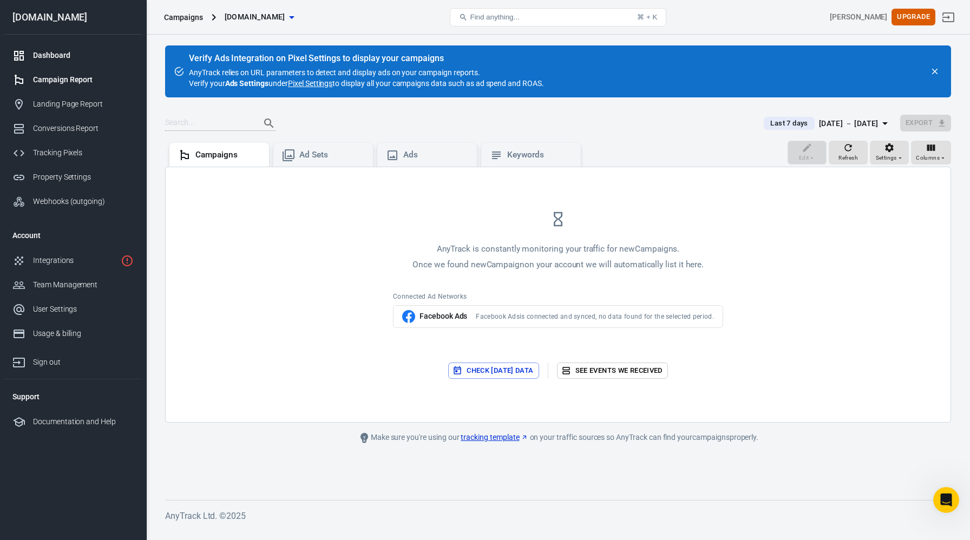
click at [71, 58] on div "Dashboard" at bounding box center [83, 55] width 101 height 11
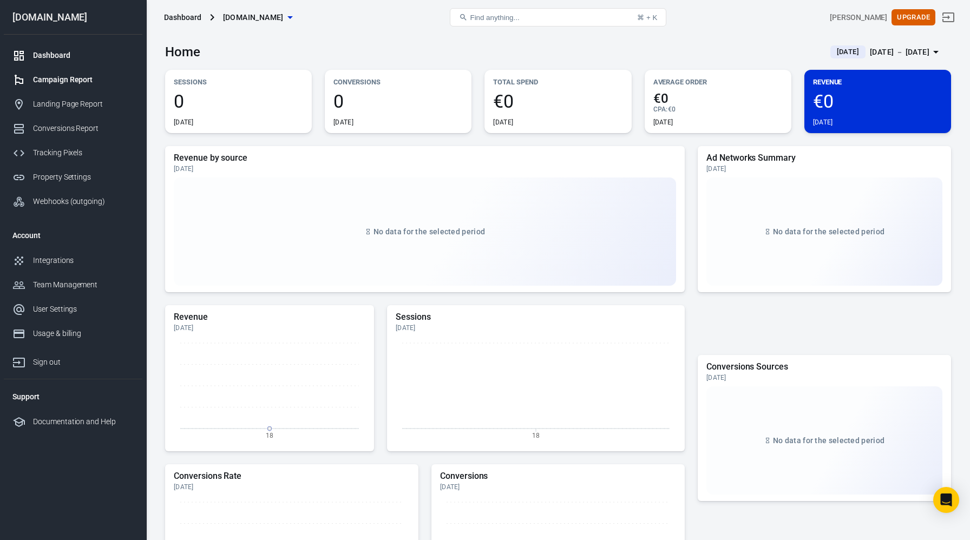
click at [76, 86] on link "Campaign Report" at bounding box center [73, 80] width 139 height 24
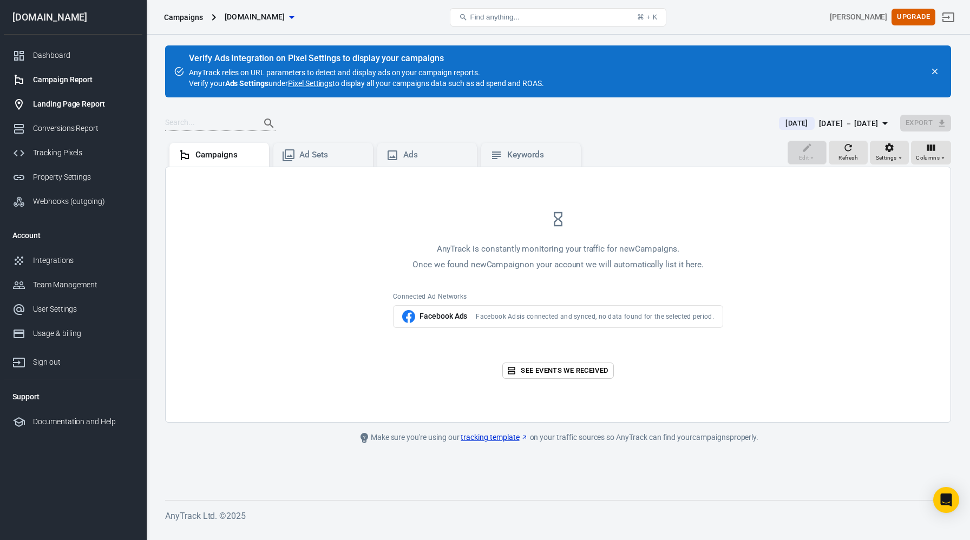
click at [80, 103] on div "Landing Page Report" at bounding box center [83, 103] width 101 height 11
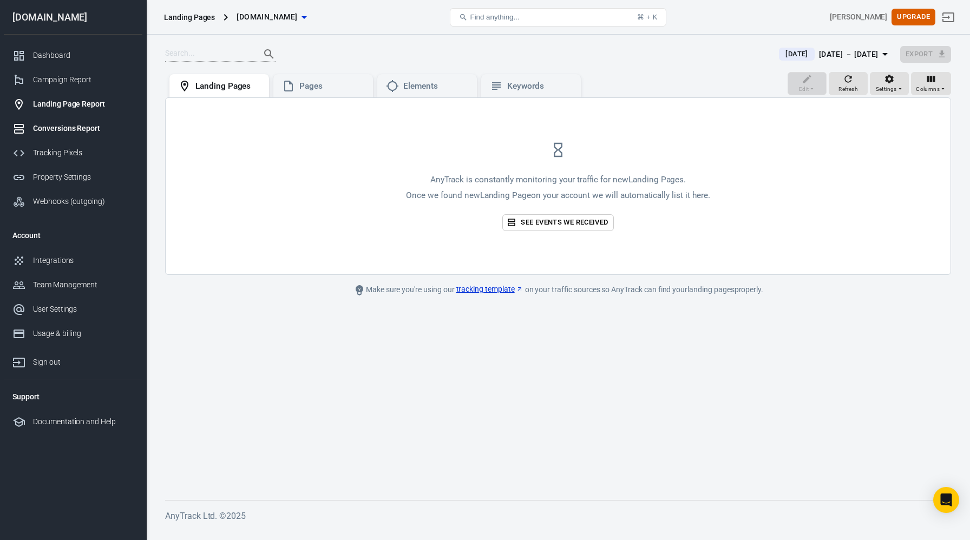
click at [83, 127] on div "Conversions Report" at bounding box center [83, 128] width 101 height 11
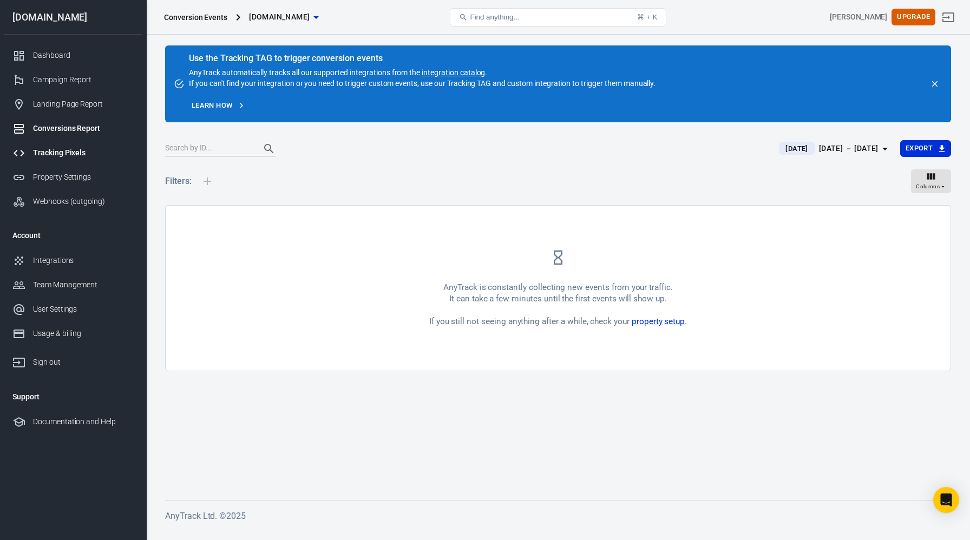
click at [71, 151] on div "Tracking Pixels" at bounding box center [83, 152] width 101 height 11
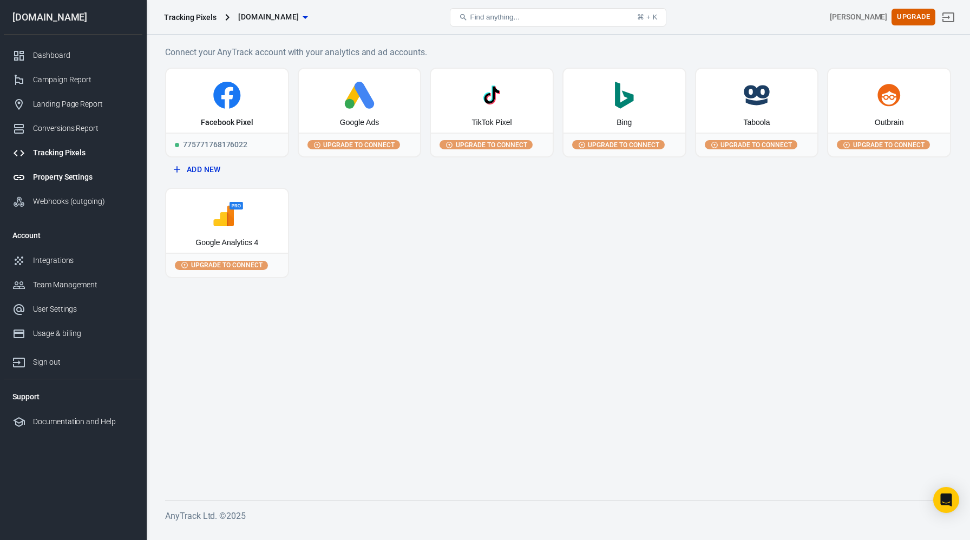
click at [70, 175] on div "Property Settings" at bounding box center [83, 177] width 101 height 11
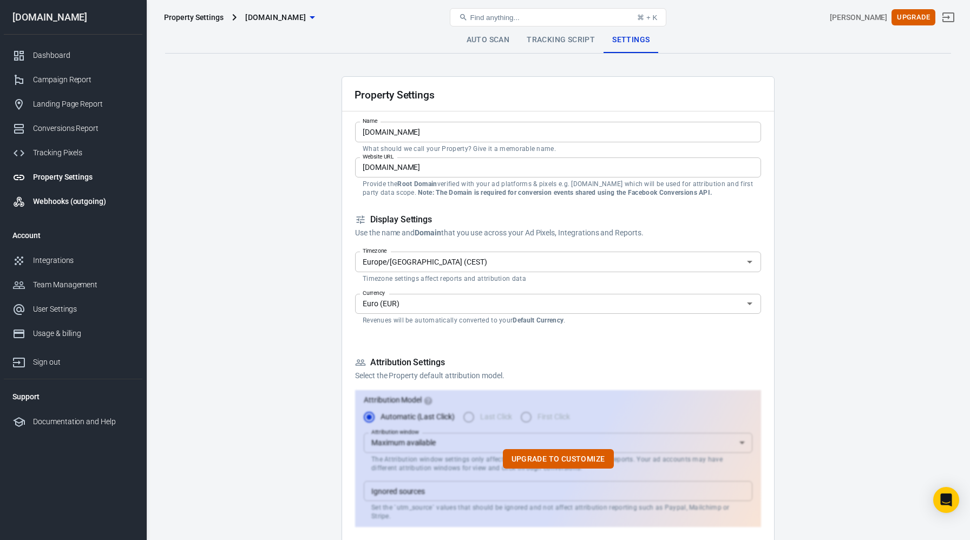
click at [72, 200] on div "Webhooks (outgoing)" at bounding box center [83, 201] width 101 height 11
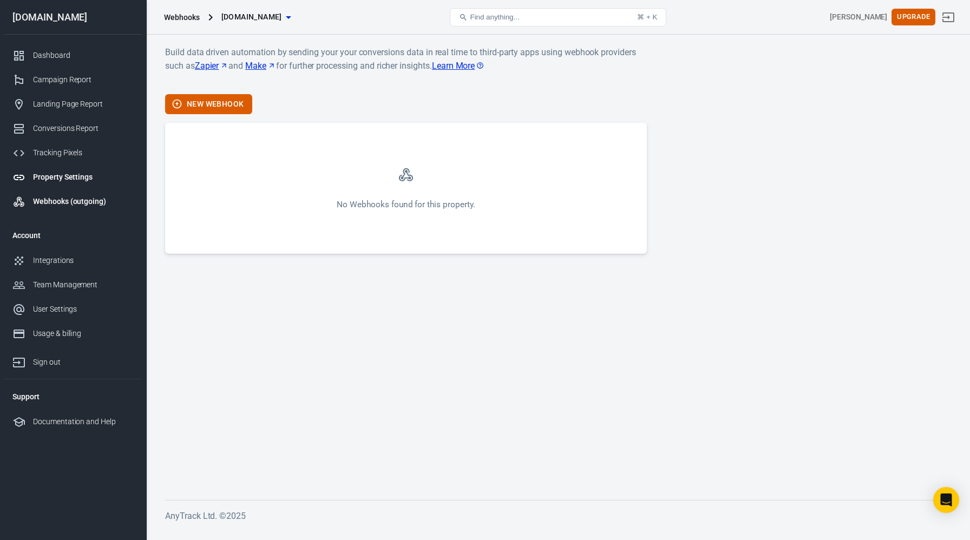
click at [77, 174] on div "Property Settings" at bounding box center [83, 177] width 101 height 11
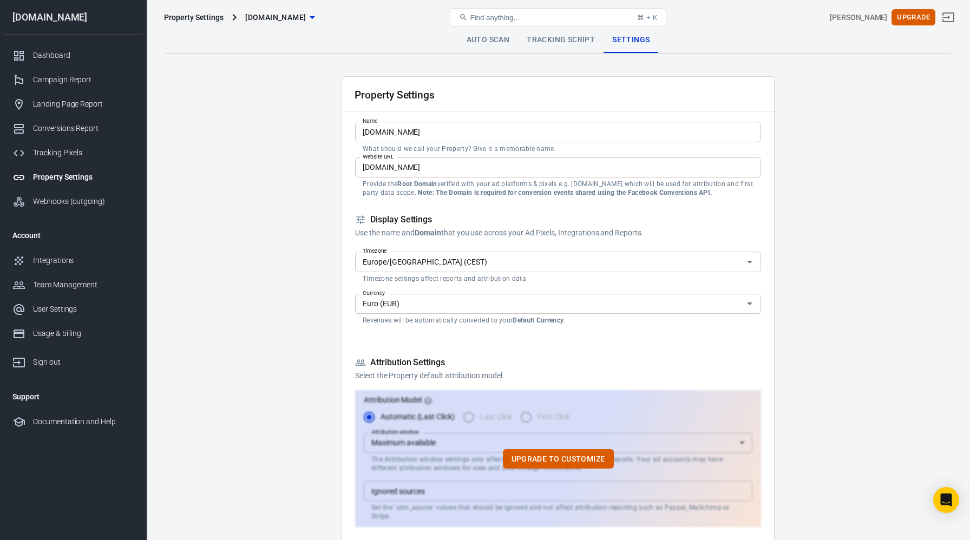
click at [571, 27] on div "Find anything... ⌘ + K" at bounding box center [558, 17] width 263 height 26
click at [571, 37] on link "Tracking Script" at bounding box center [561, 40] width 86 height 26
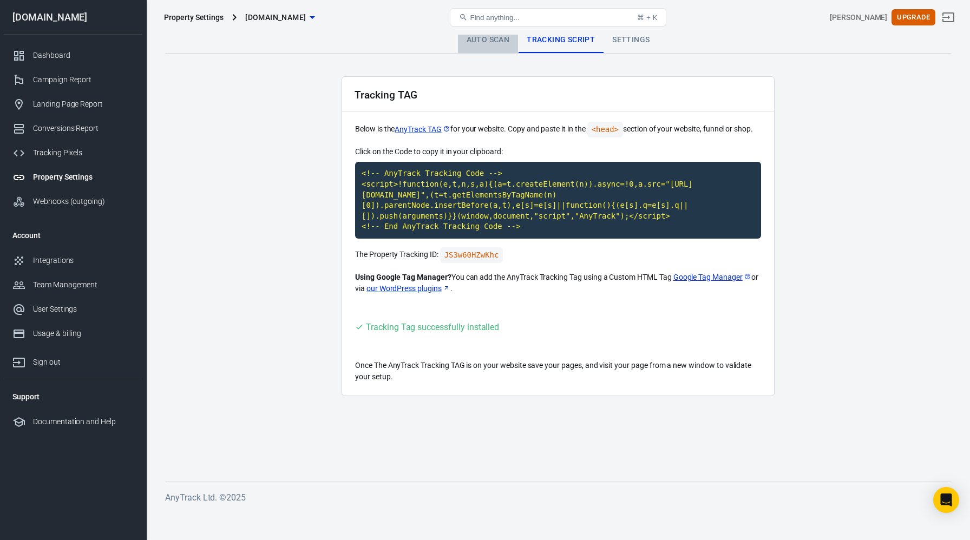
click at [504, 44] on link "Auto Scan" at bounding box center [488, 40] width 61 height 26
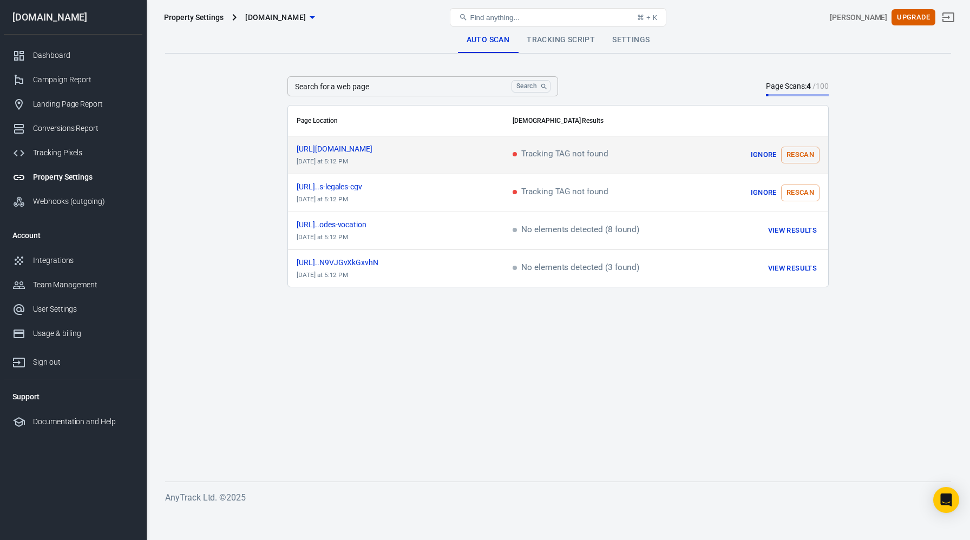
click at [802, 150] on button "Rescan" at bounding box center [800, 155] width 38 height 17
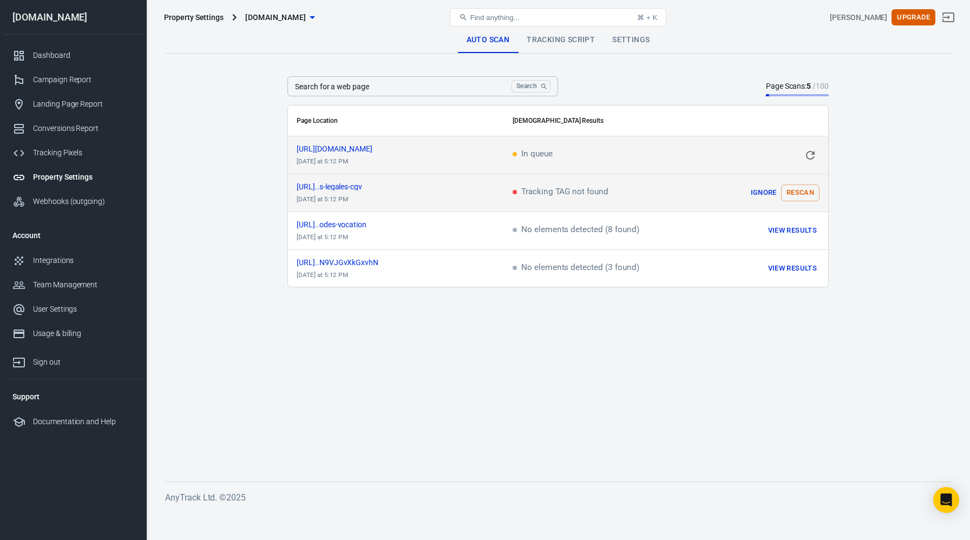
click at [803, 192] on button "Rescan" at bounding box center [800, 193] width 38 height 17
click at [564, 37] on link "Tracking Script" at bounding box center [561, 40] width 86 height 26
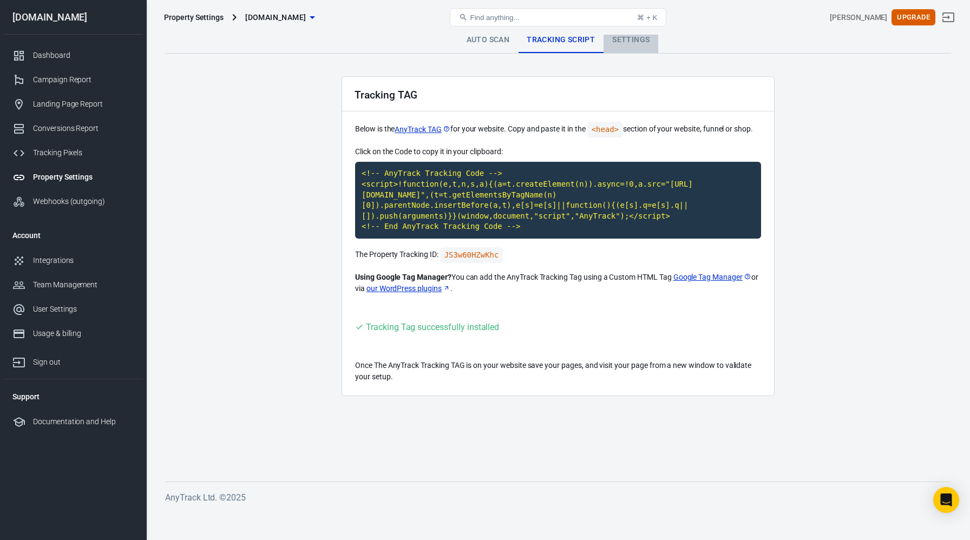
click at [637, 43] on link "Settings" at bounding box center [630, 40] width 55 height 26
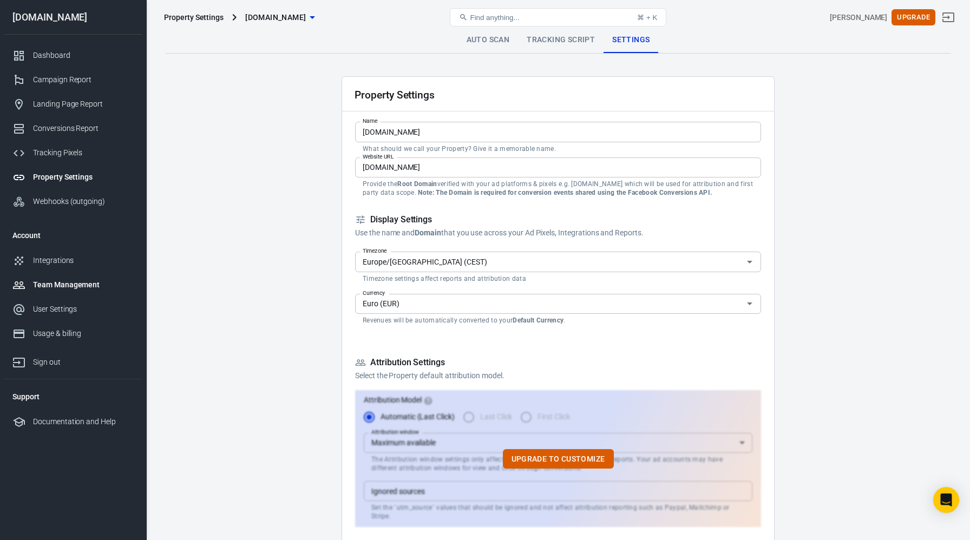
click at [88, 285] on div "Team Management" at bounding box center [83, 284] width 101 height 11
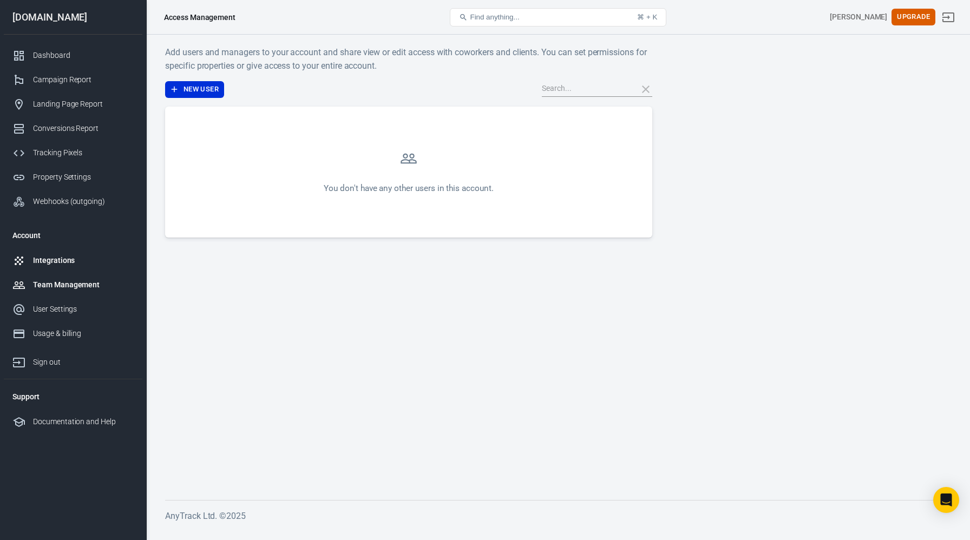
click at [58, 258] on div "Integrations" at bounding box center [83, 260] width 101 height 11
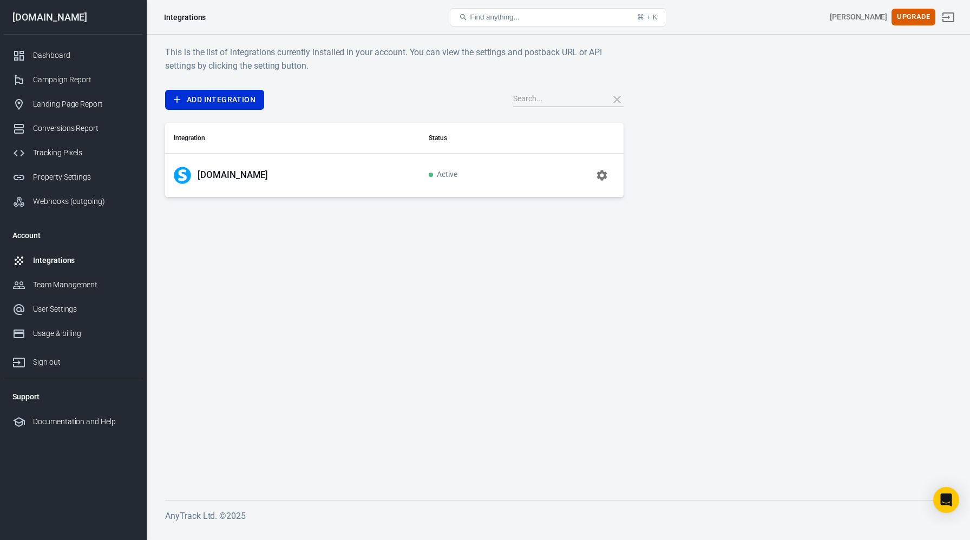
click at [606, 180] on icon "button" at bounding box center [601, 175] width 13 height 13
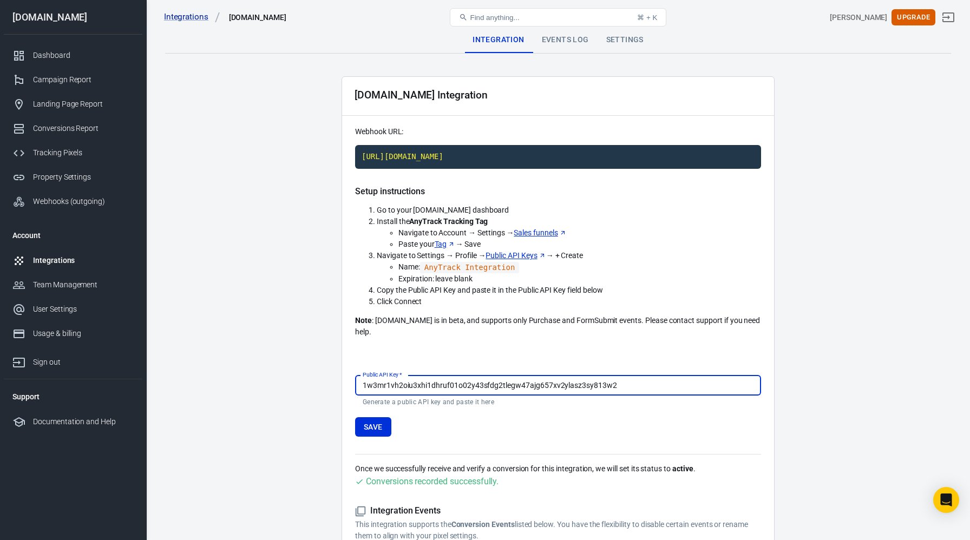
click at [555, 43] on div "Events Log" at bounding box center [565, 40] width 64 height 26
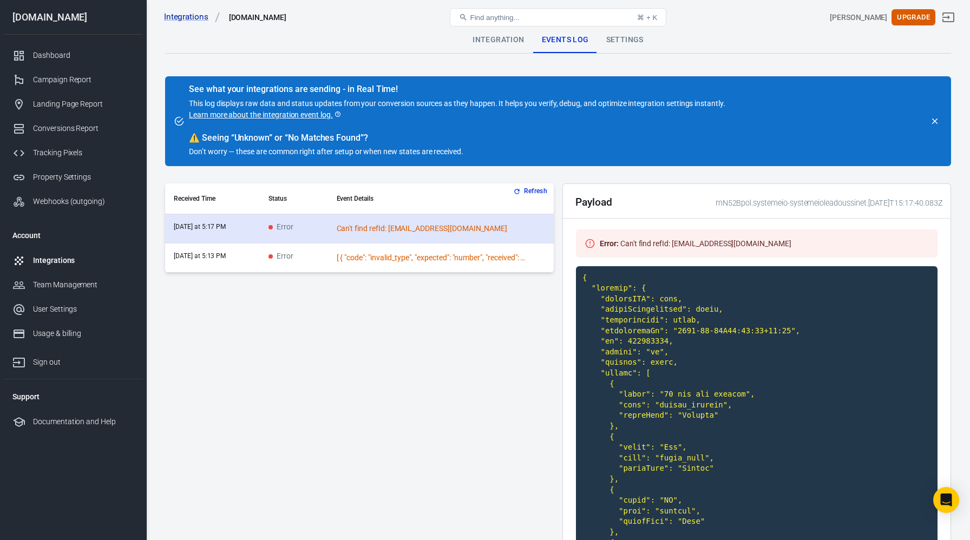
click at [369, 228] on div "Can't find refId: [EMAIL_ADDRESS][DOMAIN_NAME]" at bounding box center [431, 228] width 189 height 11
click at [348, 229] on div "Can't find refId: [EMAIL_ADDRESS][DOMAIN_NAME]" at bounding box center [431, 228] width 189 height 11
click at [407, 230] on div "Can't find refId: [EMAIL_ADDRESS][DOMAIN_NAME]" at bounding box center [431, 228] width 189 height 11
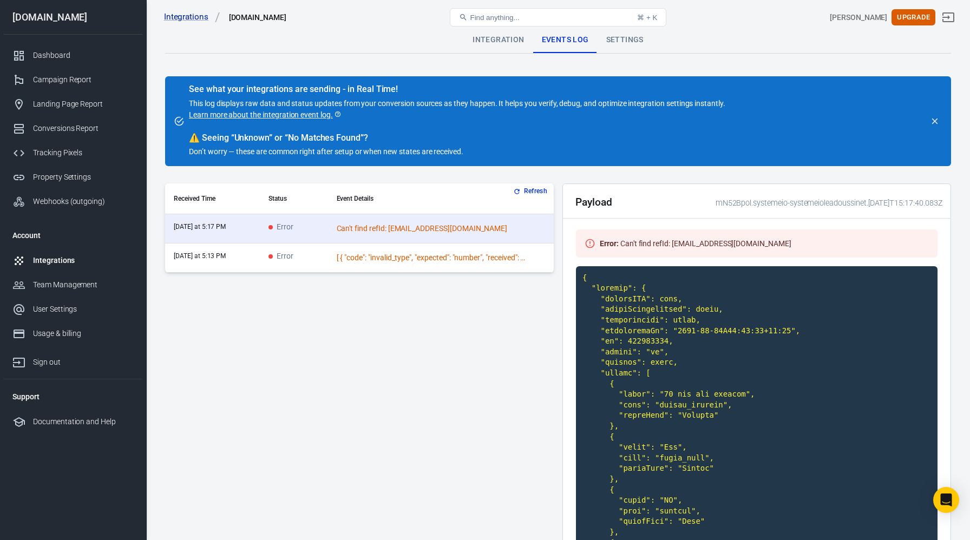
click at [527, 190] on button "Refresh" at bounding box center [531, 191] width 41 height 11
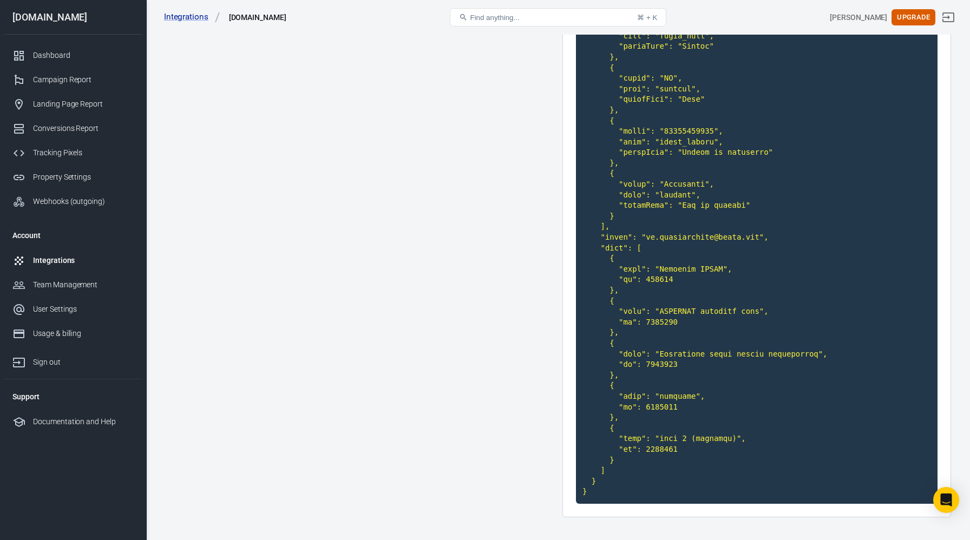
scroll to position [455, 0]
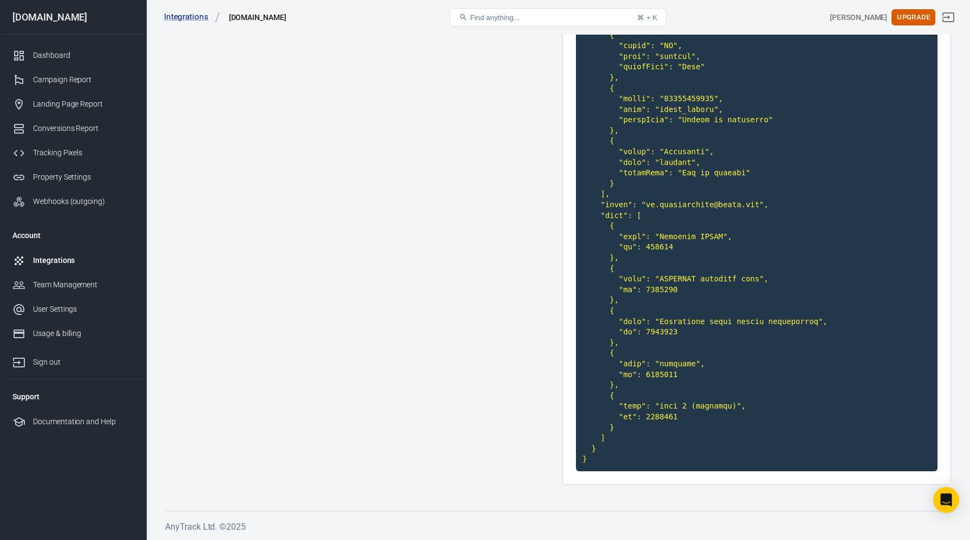
click at [634, 417] on code at bounding box center [757, 142] width 362 height 660
click at [644, 425] on code at bounding box center [757, 142] width 362 height 660
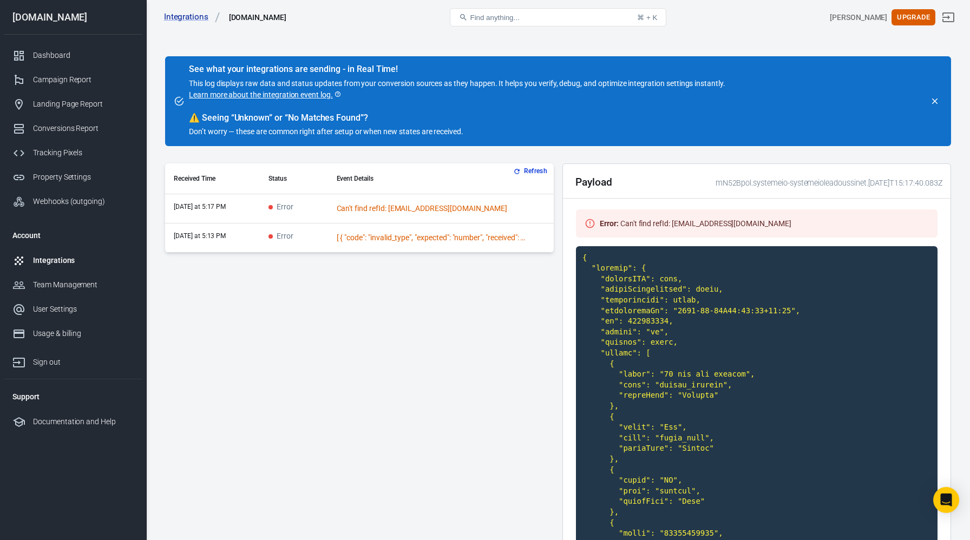
scroll to position [0, 0]
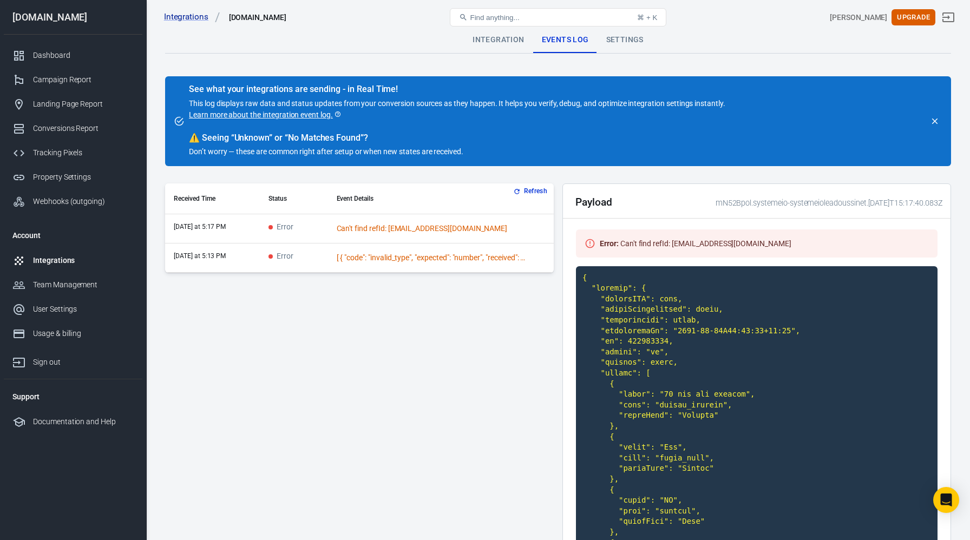
click at [366, 258] on div "[ { "code": "invalid_type", "expected": "number", "received": "null", "path": […" at bounding box center [431, 257] width 189 height 11
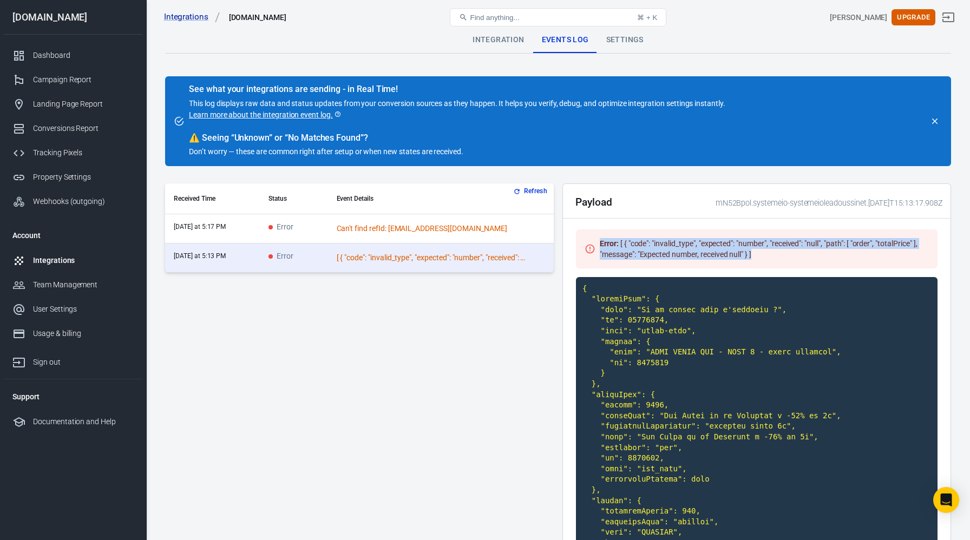
drag, startPoint x: 759, startPoint y: 256, endPoint x: 575, endPoint y: 245, distance: 184.4
copy div "Error : [ { "code": "invalid_type", "expected": "number", "received": "null", "…"
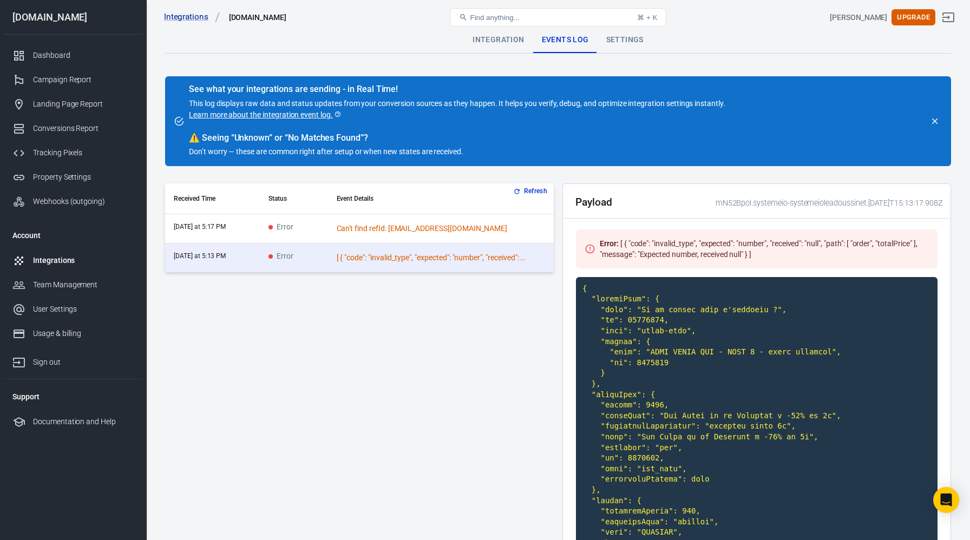
click at [426, 232] on div "Can't find refId: [EMAIL_ADDRESS][DOMAIN_NAME]" at bounding box center [431, 228] width 189 height 11
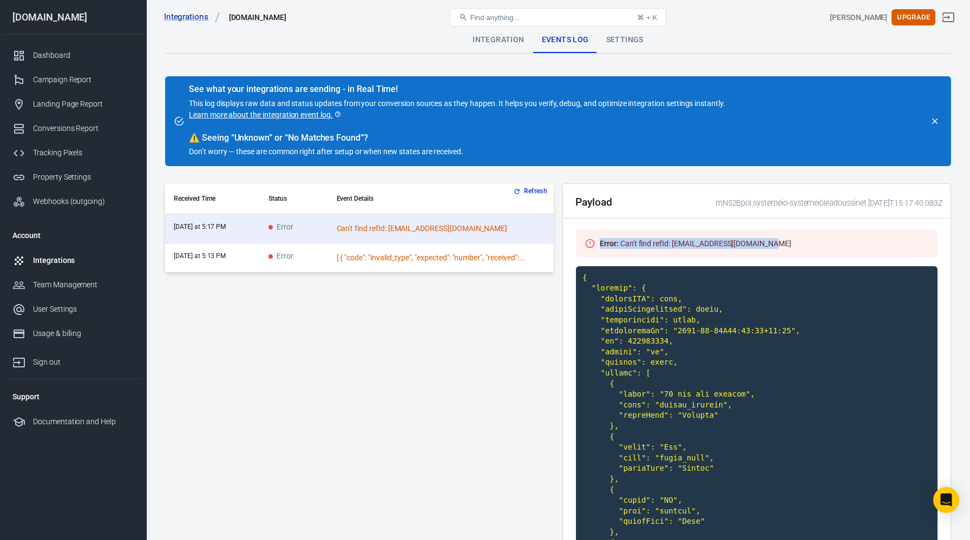
drag, startPoint x: 763, startPoint y: 246, endPoint x: 580, endPoint y: 243, distance: 183.5
click at [580, 243] on div "Error : Can't find refId: ld.leadoussinet@gmail.com" at bounding box center [757, 243] width 362 height 28
copy div "Error : Can't find refId: ld.leadoussinet@gmail.com"
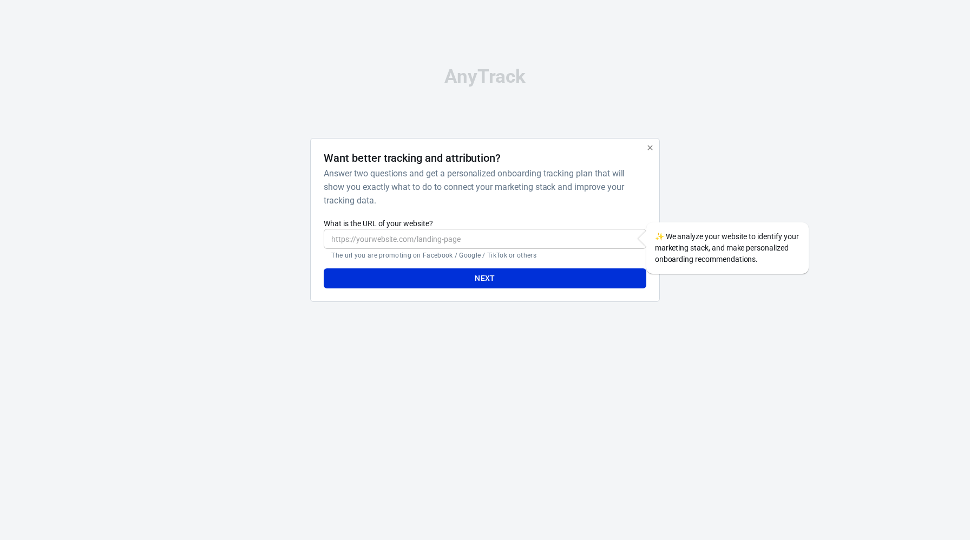
click at [432, 240] on input "What is the URL of your website?" at bounding box center [485, 239] width 322 height 20
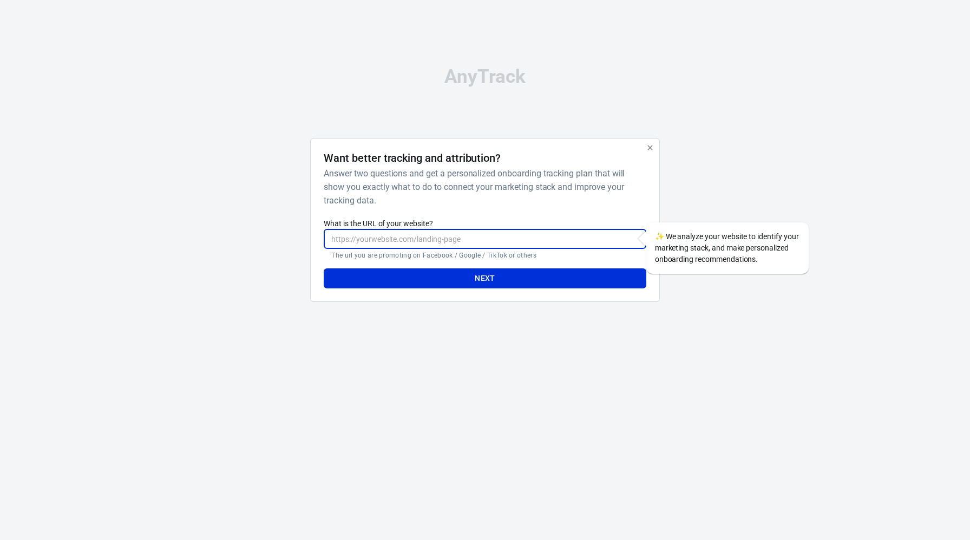
type input "https://www.leadoussinet.com/"
click at [431, 274] on button "Next" at bounding box center [485, 278] width 322 height 20
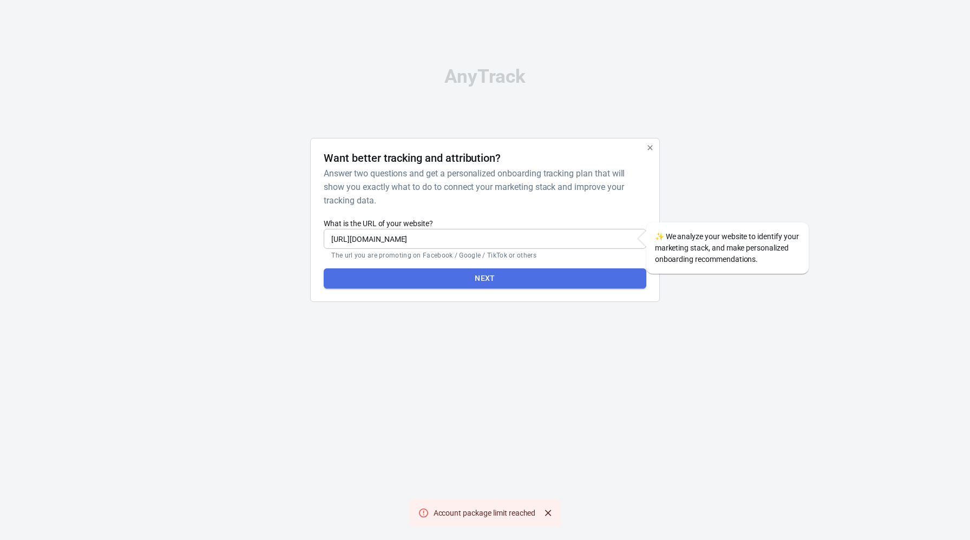
click at [431, 274] on button "Next" at bounding box center [485, 278] width 322 height 20
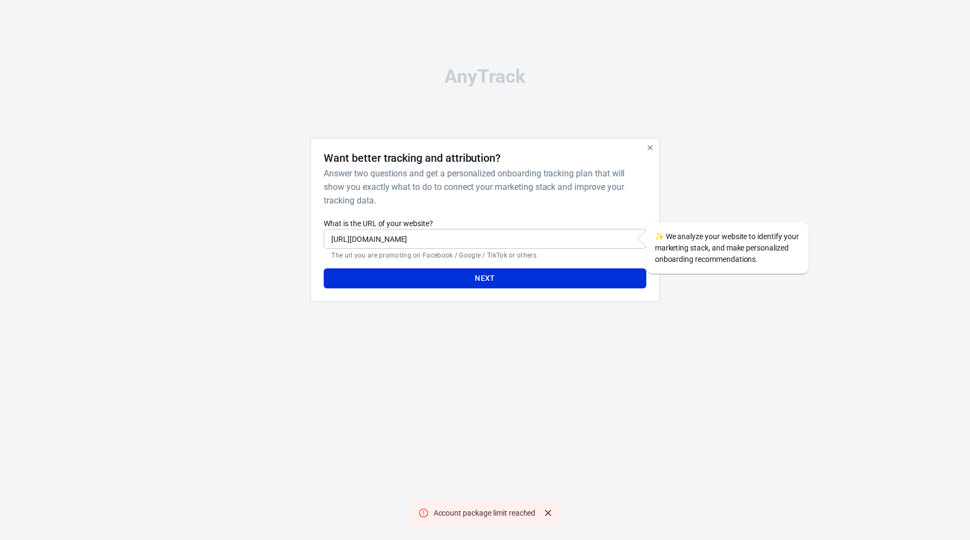
click at [653, 144] on icon "button" at bounding box center [650, 147] width 9 height 9
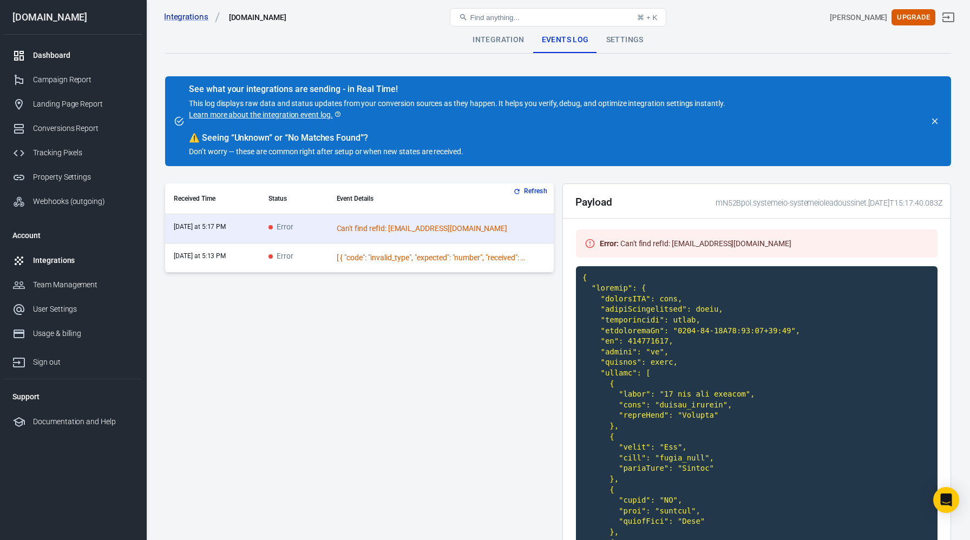
click at [52, 56] on div "Dashboard" at bounding box center [83, 55] width 101 height 11
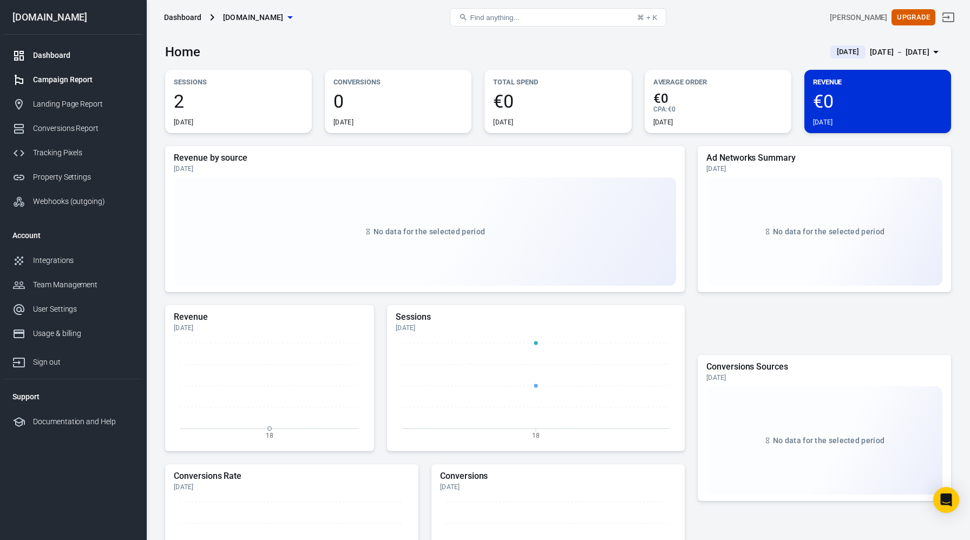
click at [57, 80] on div "Campaign Report" at bounding box center [83, 79] width 101 height 11
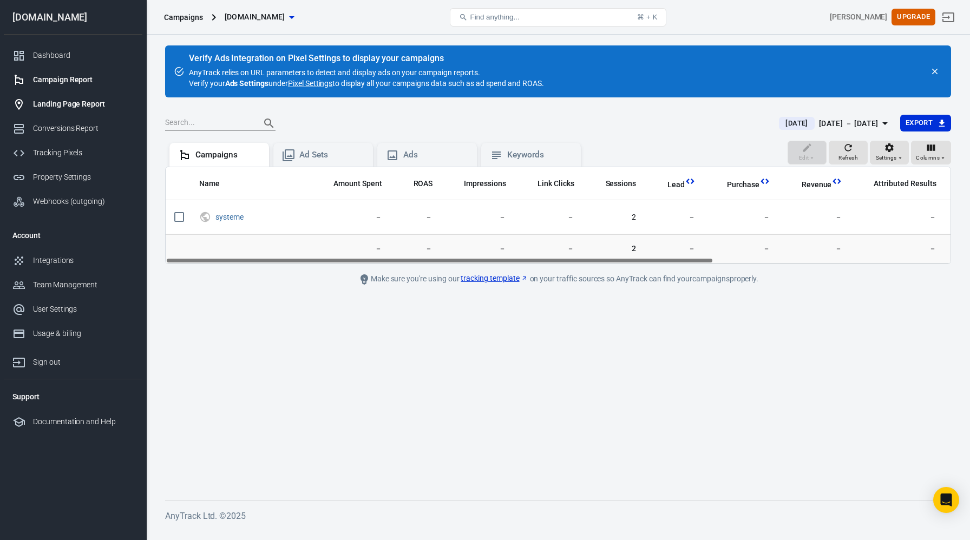
click at [65, 105] on div "Landing Page Report" at bounding box center [83, 103] width 101 height 11
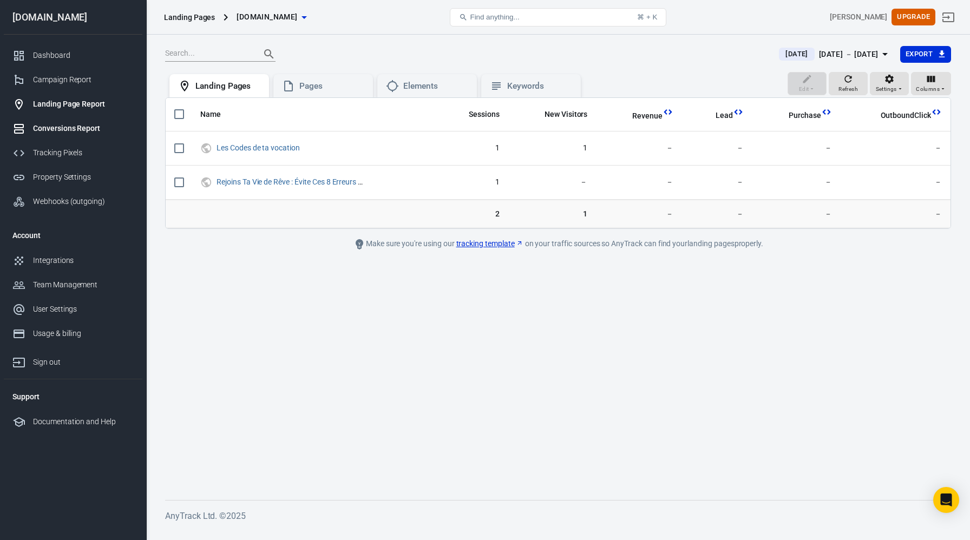
click at [87, 129] on div "Conversions Report" at bounding box center [83, 128] width 101 height 11
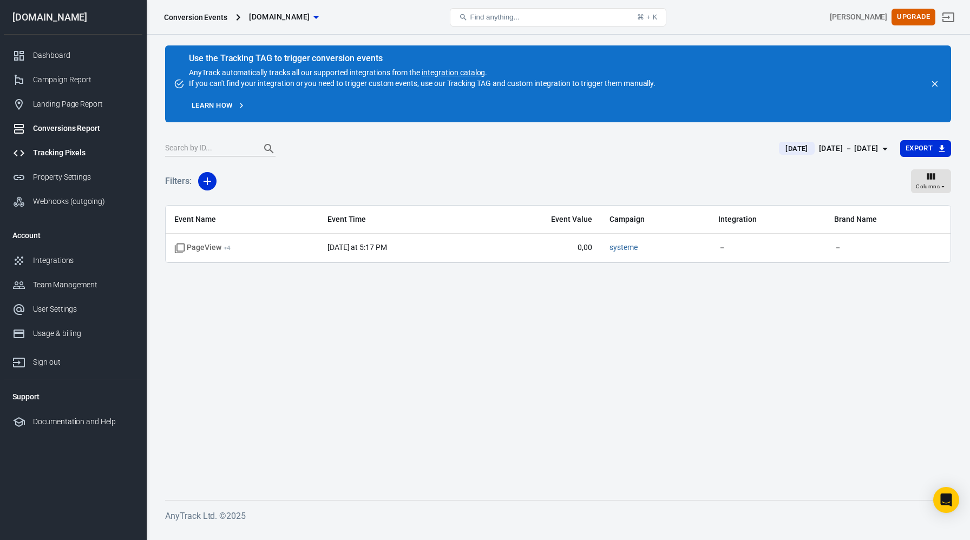
click at [74, 155] on div "Tracking Pixels" at bounding box center [83, 152] width 101 height 11
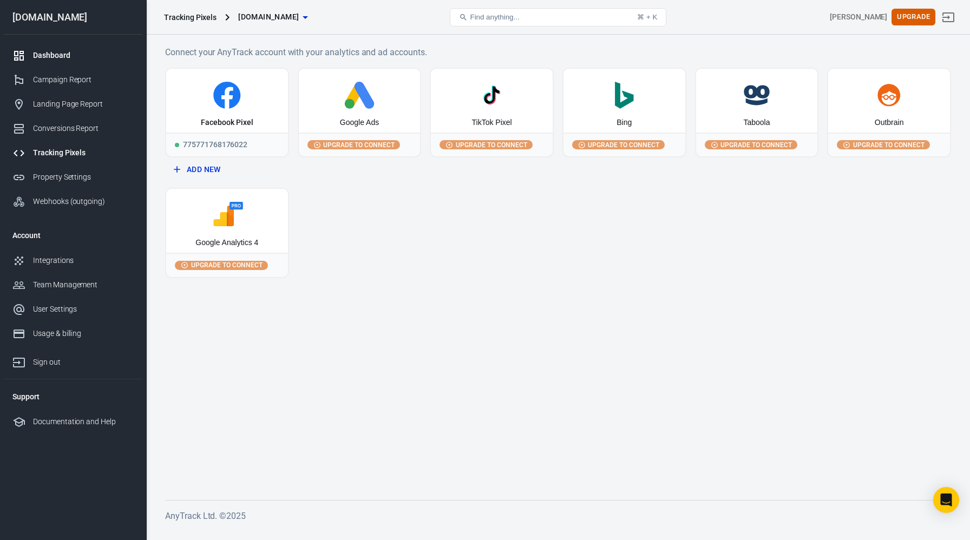
click at [64, 57] on div "Dashboard" at bounding box center [83, 55] width 101 height 11
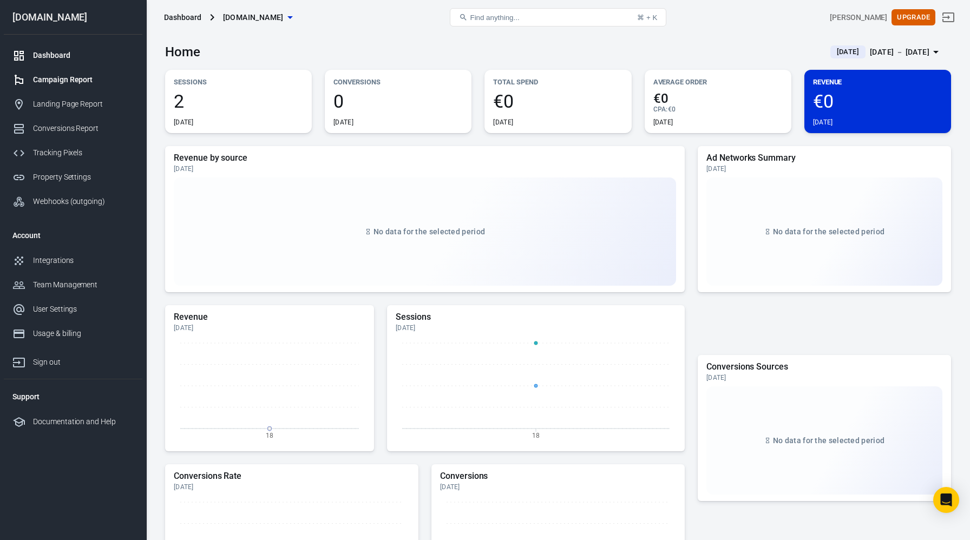
click at [62, 78] on div "Campaign Report" at bounding box center [83, 79] width 101 height 11
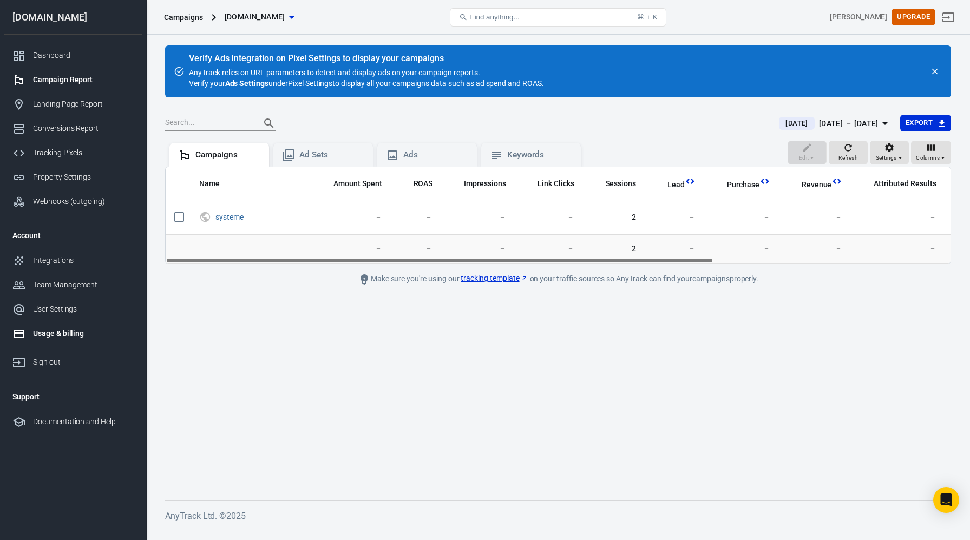
click at [78, 334] on div "Usage & billing" at bounding box center [83, 333] width 101 height 11
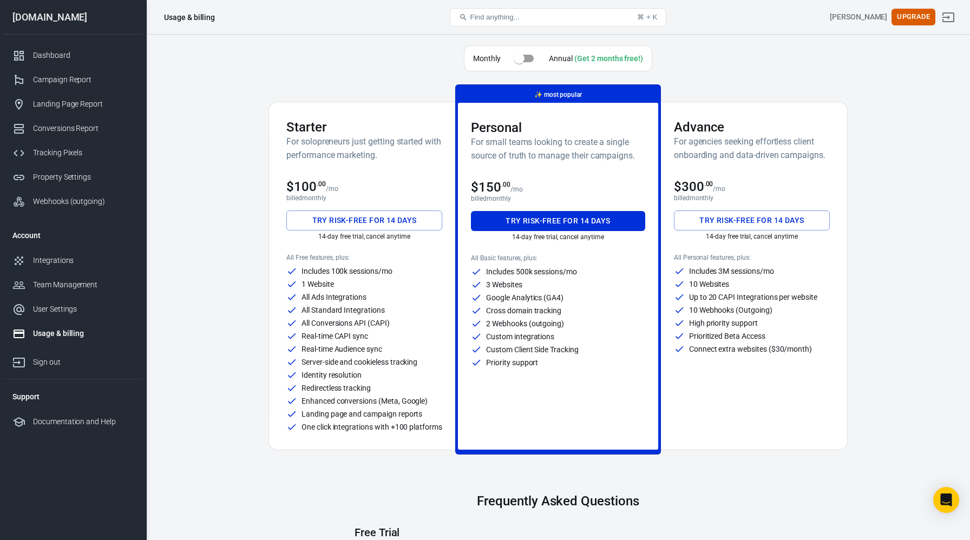
click at [365, 125] on h3 "Starter" at bounding box center [364, 127] width 156 height 15
click at [910, 20] on button "Upgrade" at bounding box center [913, 17] width 44 height 17
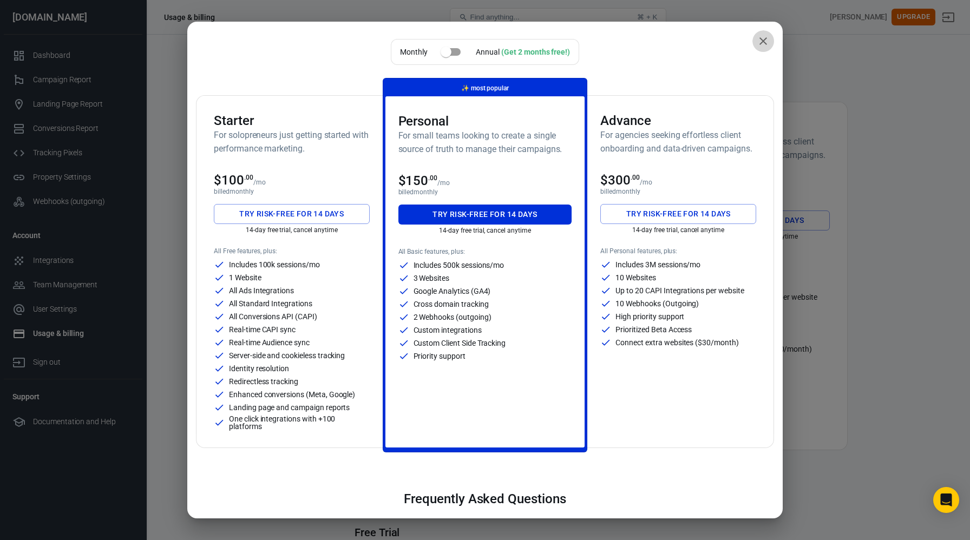
click at [767, 43] on icon "close" at bounding box center [763, 41] width 13 height 13
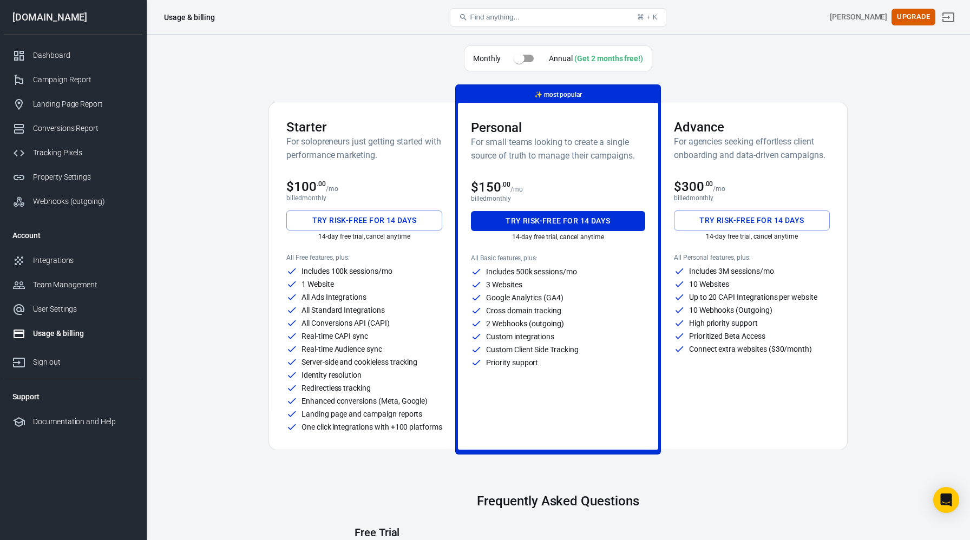
click at [63, 256] on div "Integrations" at bounding box center [83, 260] width 101 height 11
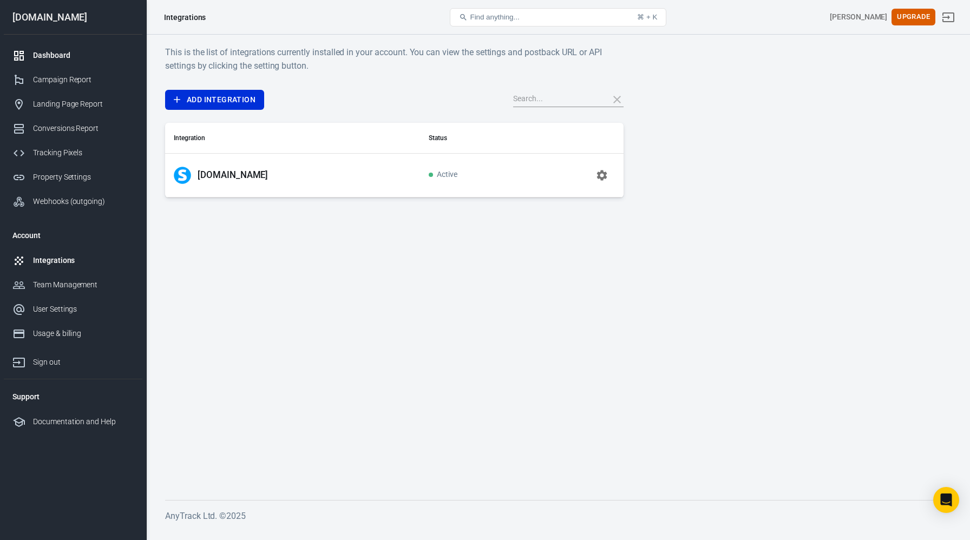
click at [47, 57] on div "Dashboard" at bounding box center [83, 55] width 101 height 11
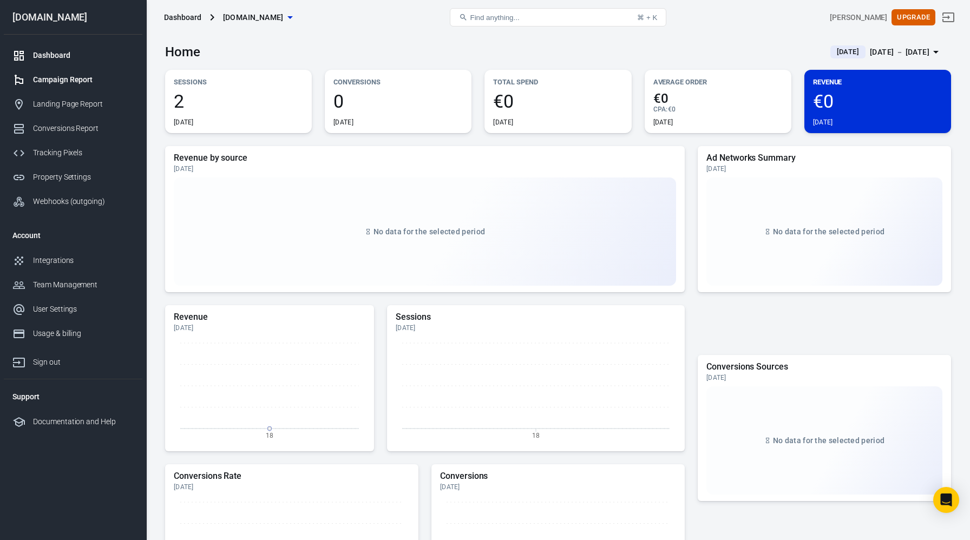
click at [51, 80] on div "Campaign Report" at bounding box center [83, 79] width 101 height 11
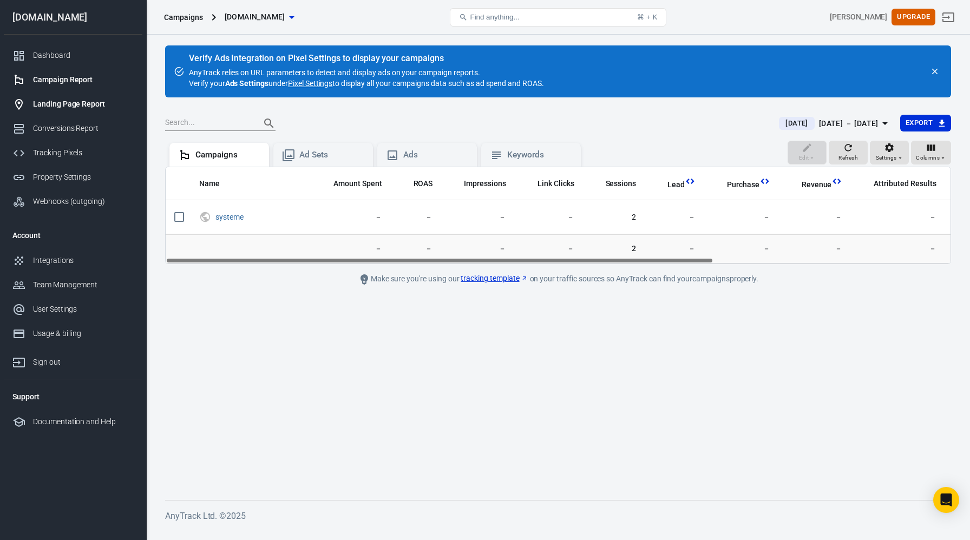
click at [54, 109] on div "Landing Page Report" at bounding box center [83, 103] width 101 height 11
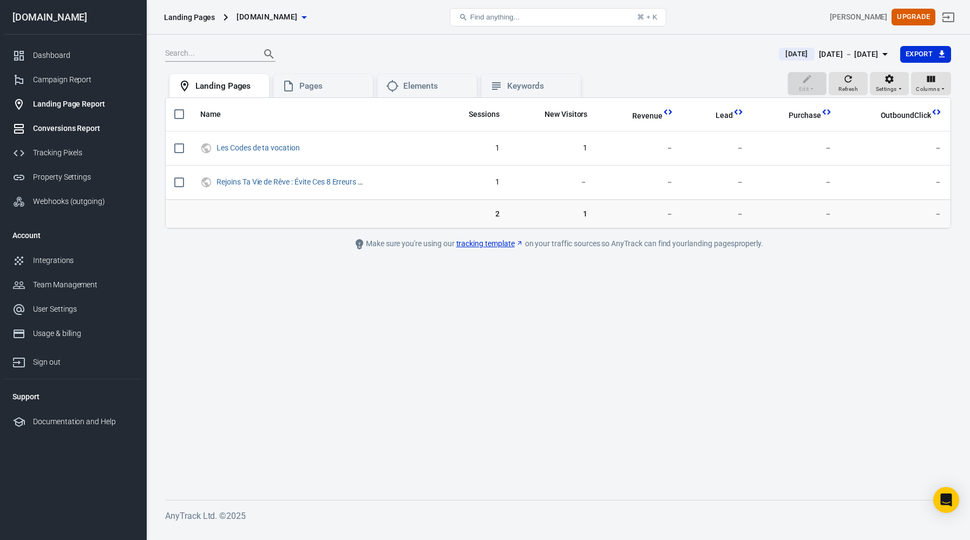
click at [60, 136] on link "Conversions Report" at bounding box center [73, 128] width 139 height 24
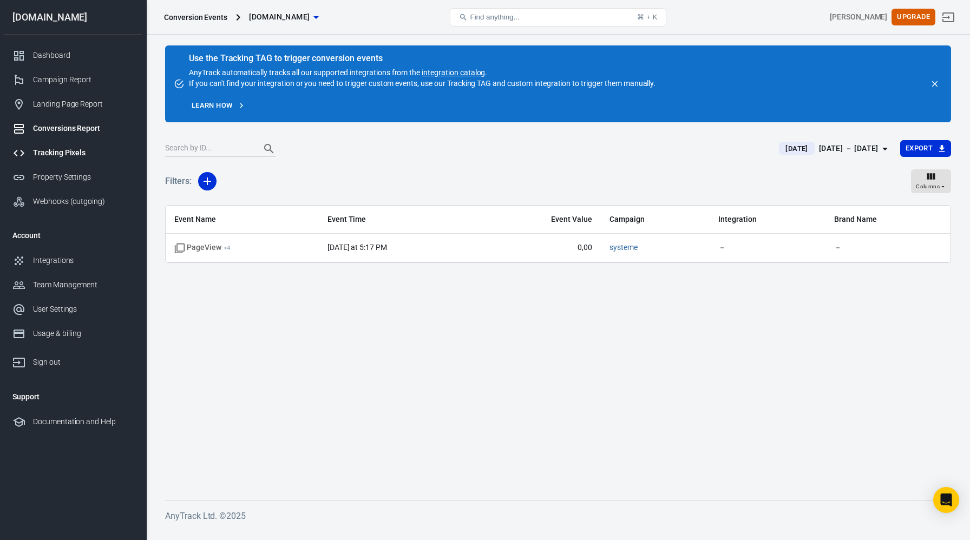
click at [62, 150] on div "Tracking Pixels" at bounding box center [83, 152] width 101 height 11
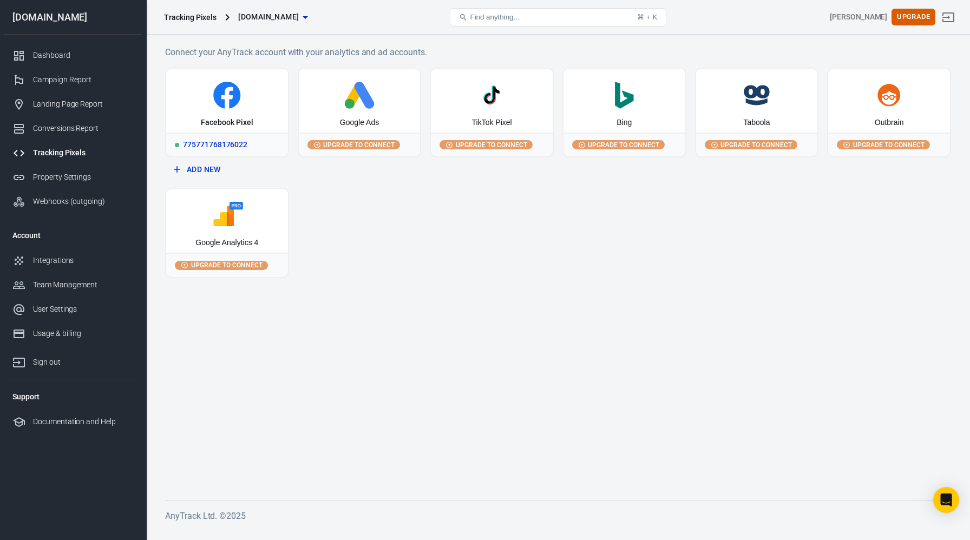
click at [220, 100] on icon at bounding box center [226, 95] width 27 height 27
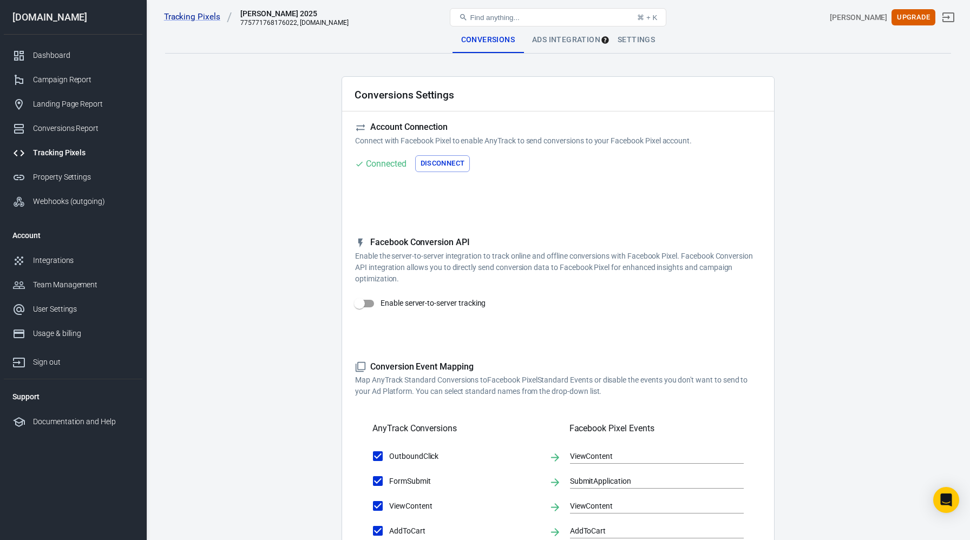
click at [360, 304] on input "Enable server-to-server tracking" at bounding box center [360, 303] width 62 height 21
checkbox input "false"
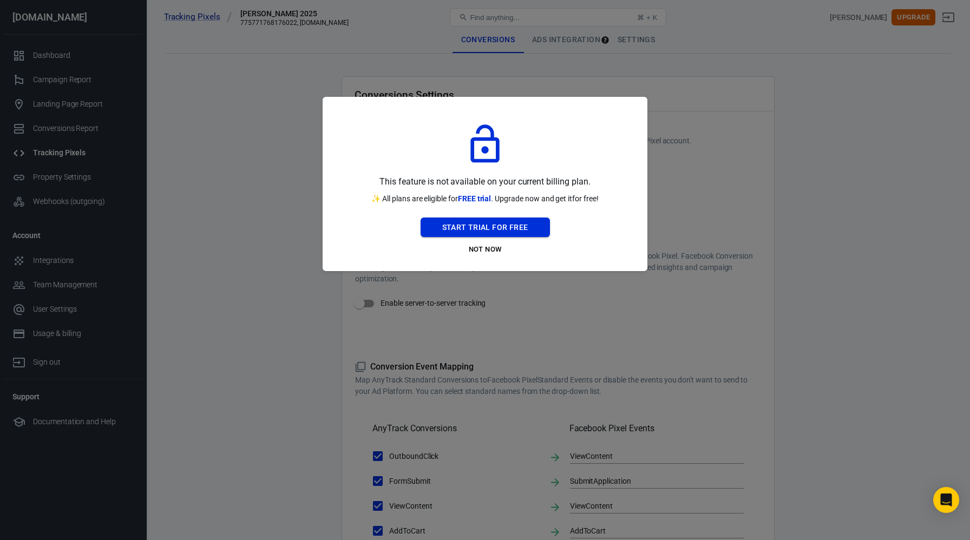
click at [454, 227] on button "Start Trial For Free" at bounding box center [485, 228] width 129 height 20
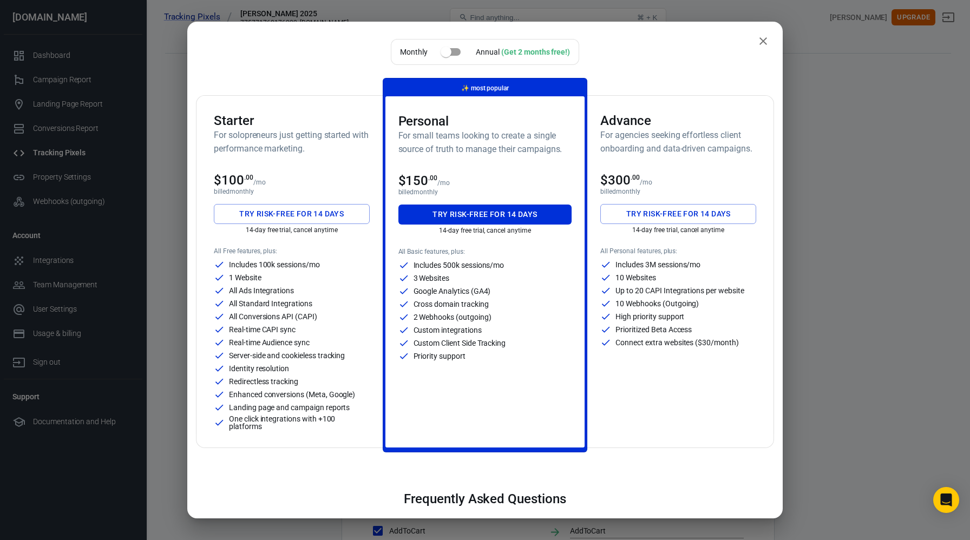
click at [337, 216] on button "Try risk-free for 14 days" at bounding box center [292, 214] width 156 height 20
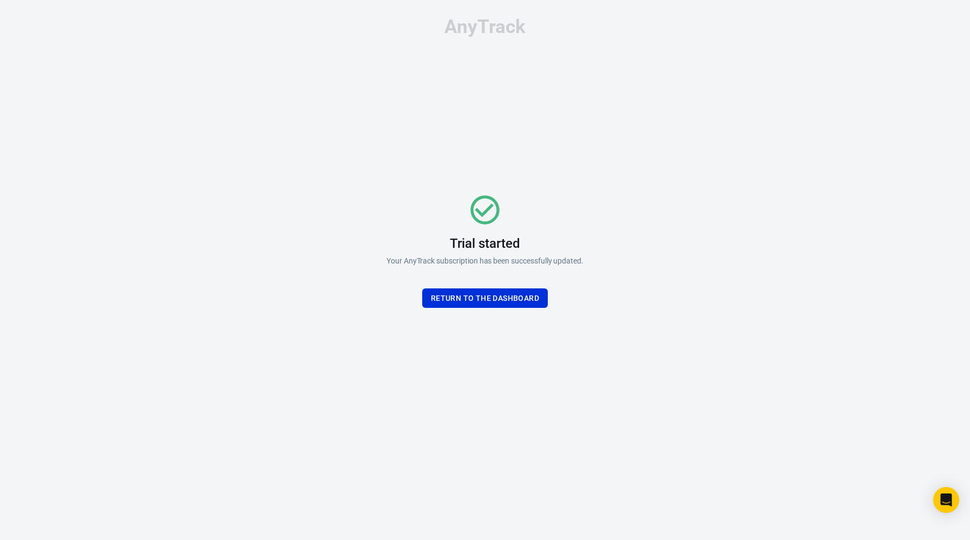
click at [482, 308] on div "Trial started Your AnyTrack subscription has been successfully updated. Return …" at bounding box center [485, 250] width 325 height 324
click at [482, 301] on button "Return To the dashboard" at bounding box center [485, 298] width 126 height 20
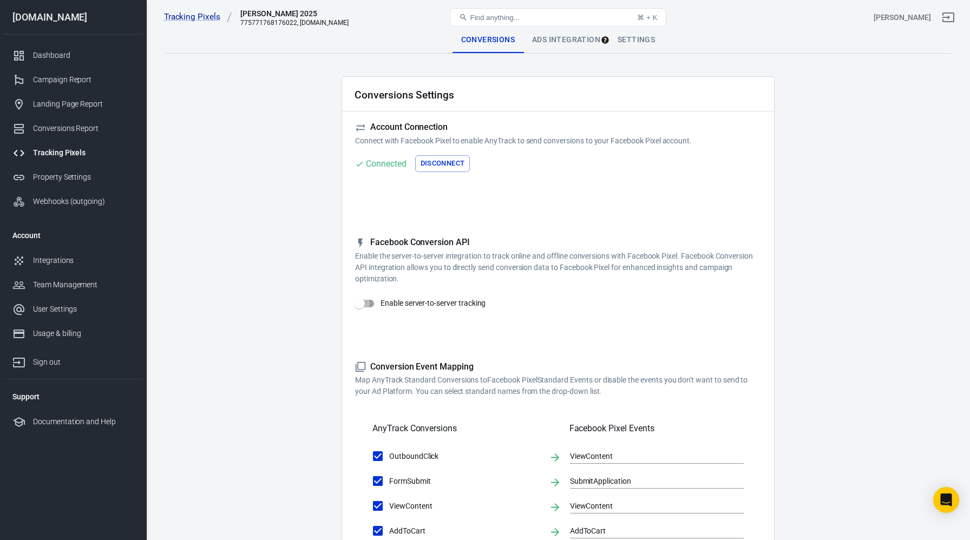
click at [364, 304] on input "Enable server-to-server tracking" at bounding box center [360, 303] width 62 height 21
checkbox input "true"
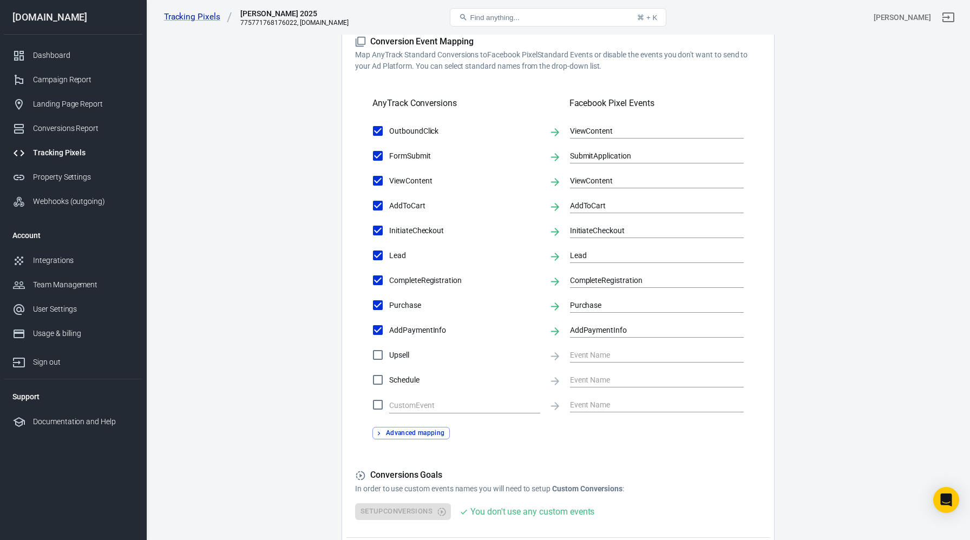
scroll to position [367, 0]
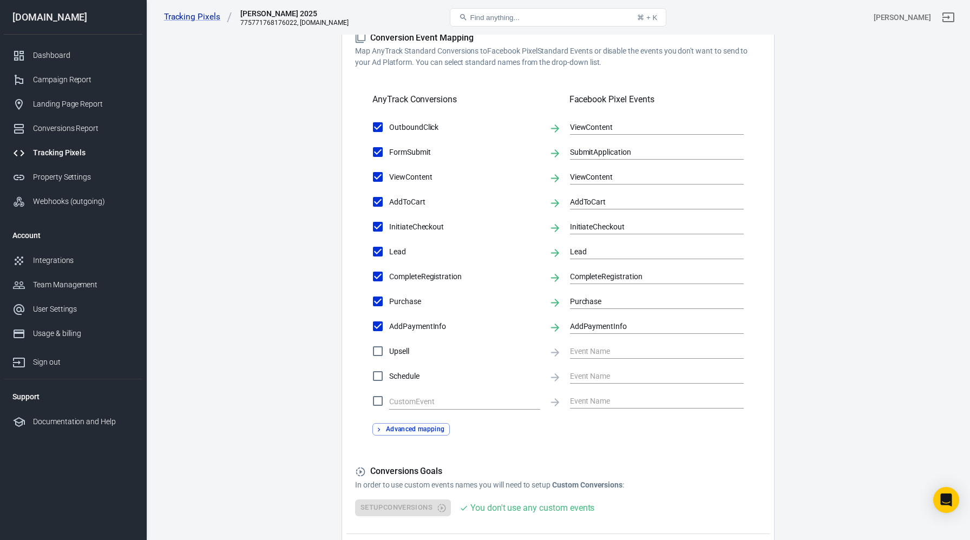
click at [378, 351] on input "Upsell" at bounding box center [377, 351] width 23 height 23
checkbox input "true"
click at [584, 351] on input "text" at bounding box center [648, 351] width 157 height 14
type input "Upsell"
click at [376, 379] on input "Schedule" at bounding box center [377, 376] width 23 height 23
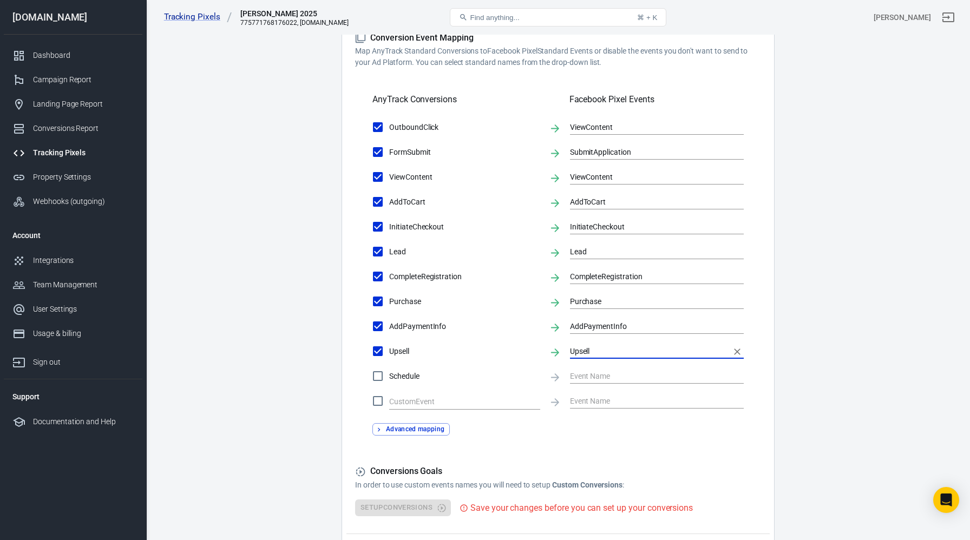
checkbox input "true"
click at [597, 372] on input "text" at bounding box center [648, 376] width 157 height 14
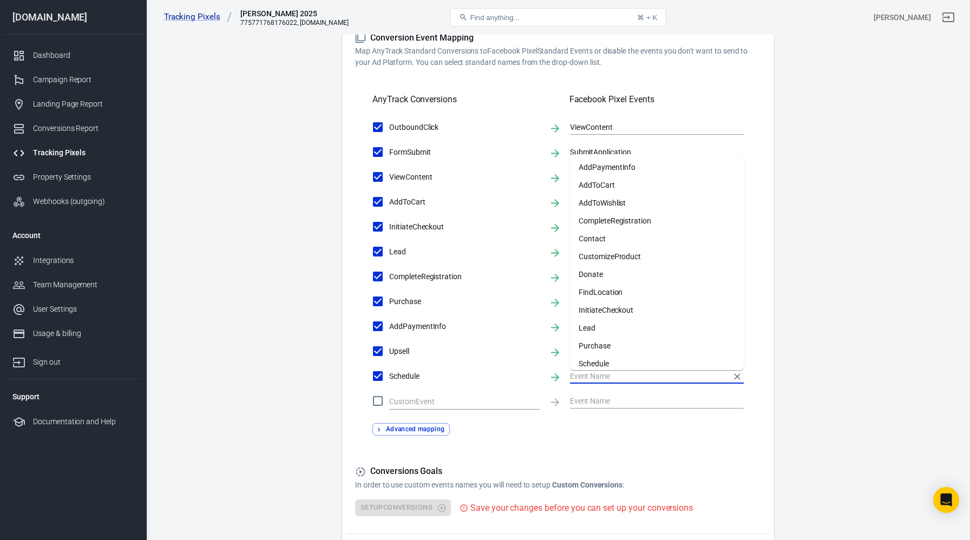
click at [596, 357] on li "Schedule" at bounding box center [657, 364] width 174 height 18
type input "Schedule"
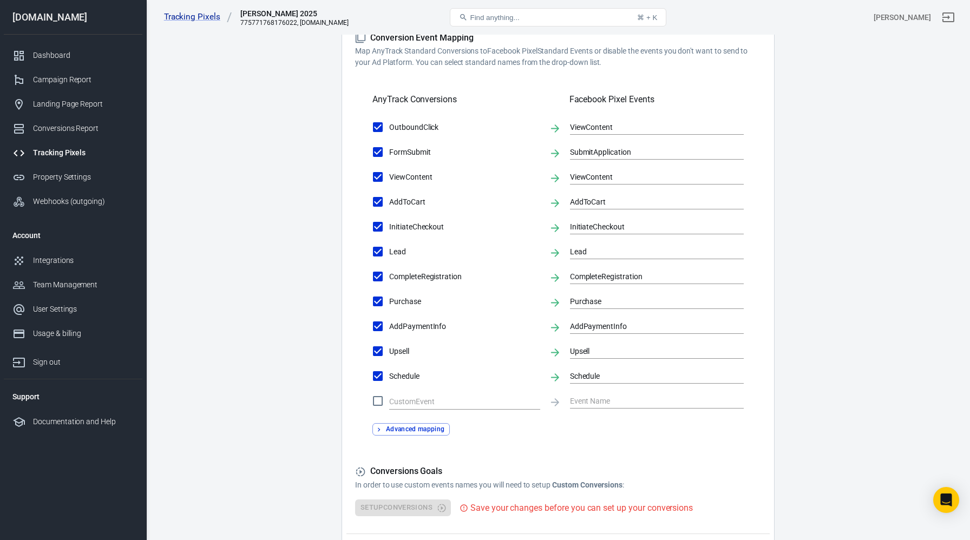
click at [321, 336] on main "Conversions Ads Integration Settings Conversions Settings Account Connection Co…" at bounding box center [558, 120] width 786 height 920
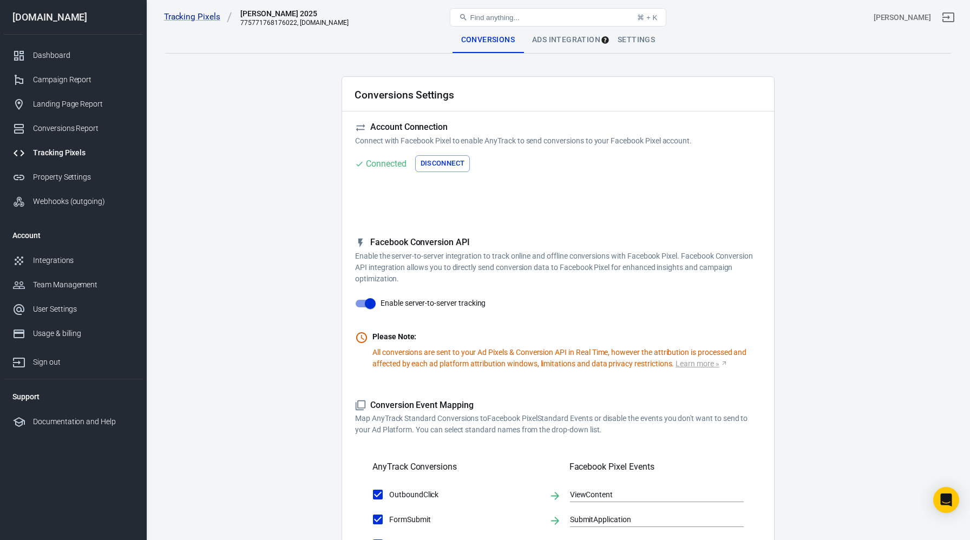
scroll to position [455, 0]
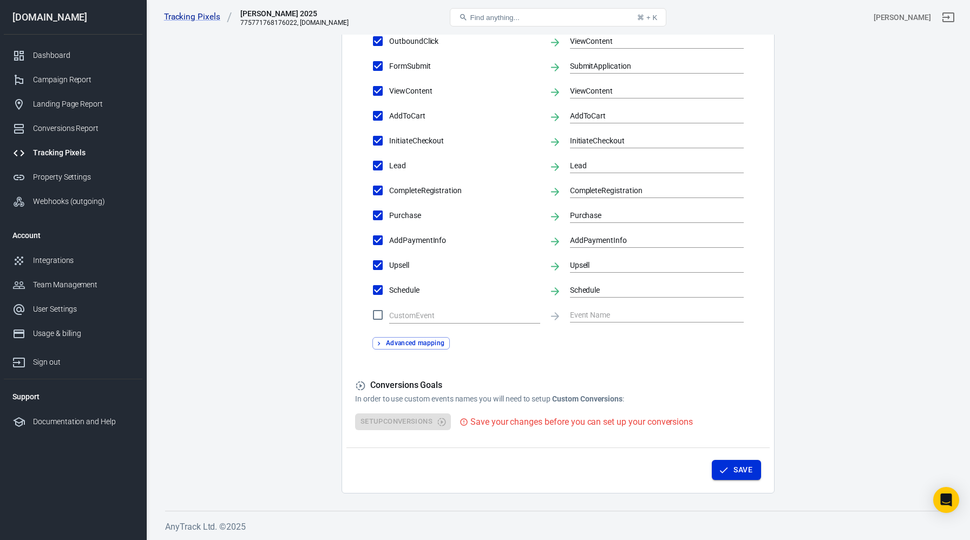
click at [751, 476] on button "Save" at bounding box center [736, 470] width 49 height 20
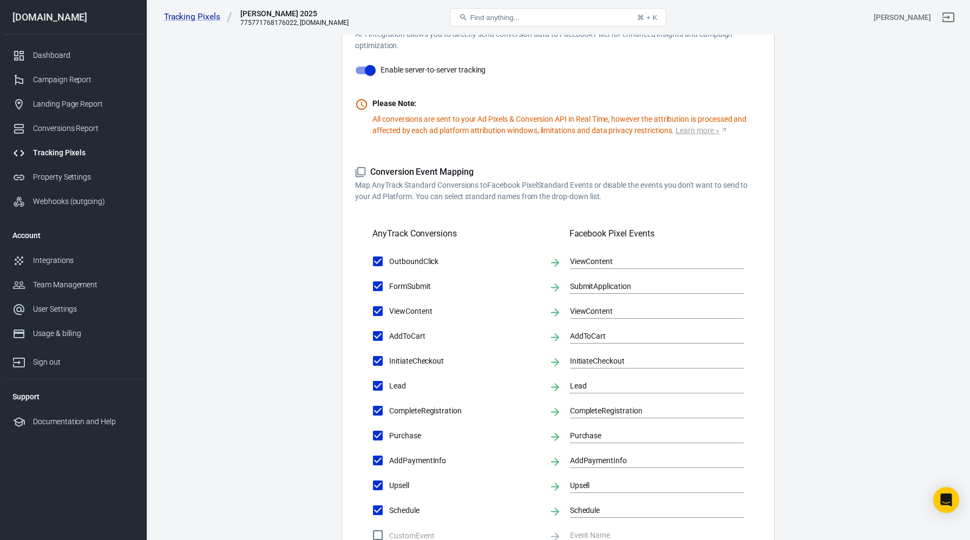
scroll to position [0, 0]
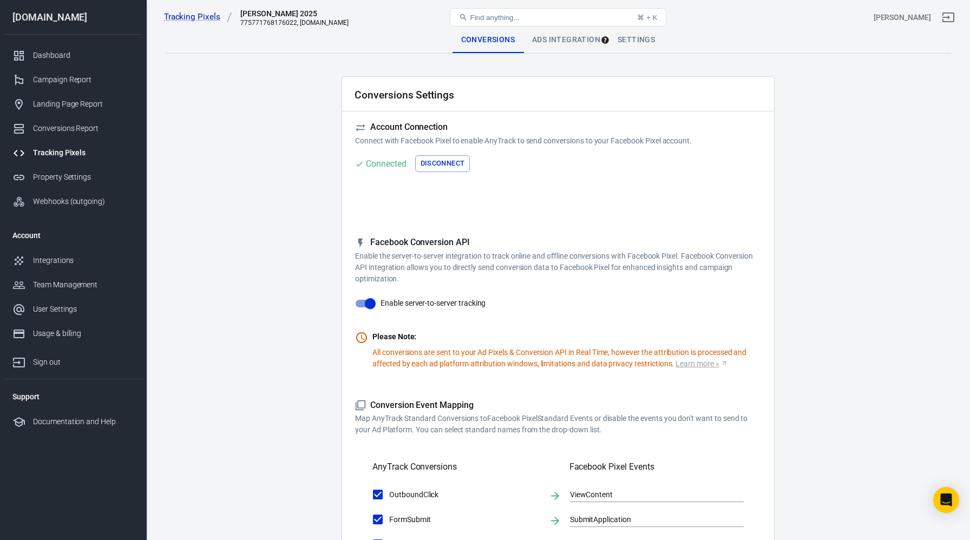
click at [674, 52] on div "Conversions Ads Integration Settings" at bounding box center [558, 40] width 786 height 26
click at [579, 37] on div "Ads Integration" at bounding box center [566, 40] width 86 height 26
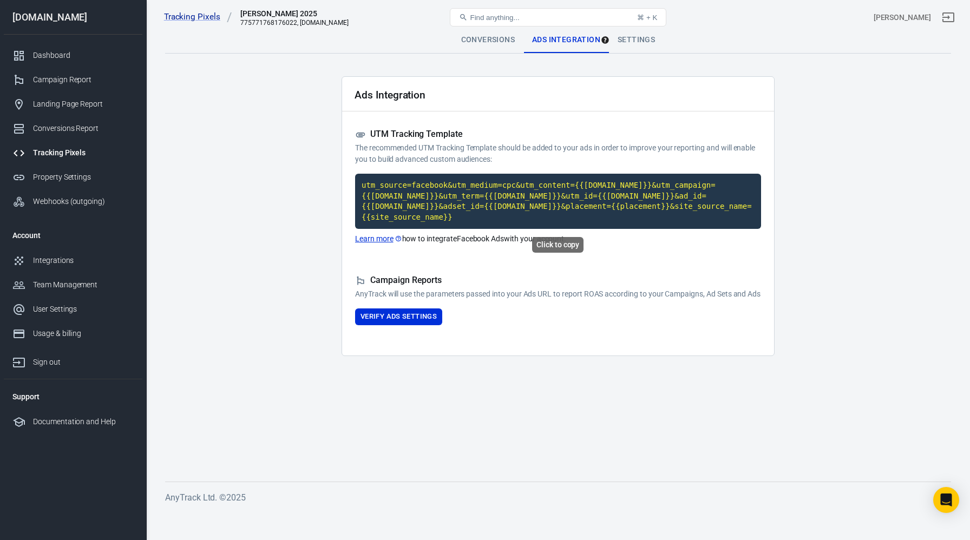
click at [472, 185] on code "utm_source=facebook&utm_medium=cpc&utm_content={{[DOMAIN_NAME]}}&utm_campaign={…" at bounding box center [558, 201] width 406 height 55
